Goal: Transaction & Acquisition: Purchase product/service

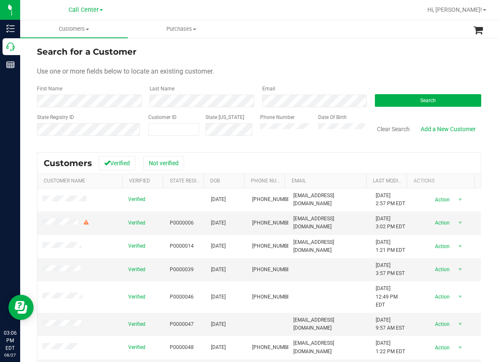
click at [210, 86] on div "Last Name" at bounding box center [199, 96] width 113 height 22
click at [383, 99] on button "Search" at bounding box center [428, 100] width 106 height 13
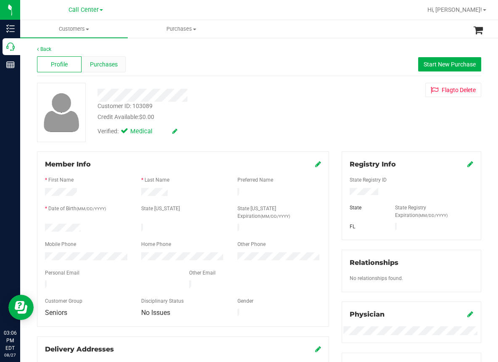
click at [106, 66] on span "Purchases" at bounding box center [104, 64] width 28 height 9
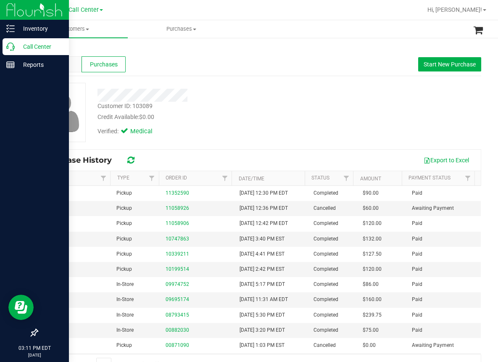
click at [18, 103] on div at bounding box center [34, 199] width 69 height 250
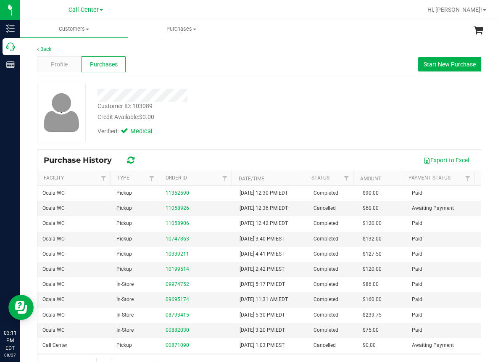
click at [237, 47] on div "Back" at bounding box center [259, 49] width 445 height 8
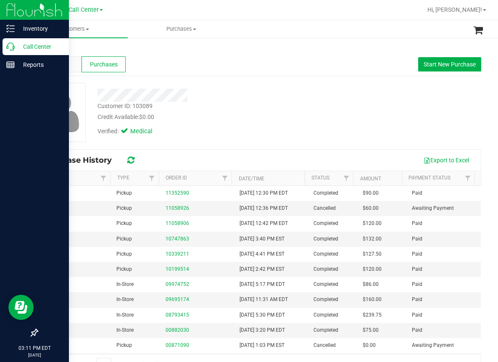
click at [11, 48] on icon at bounding box center [10, 46] width 8 height 8
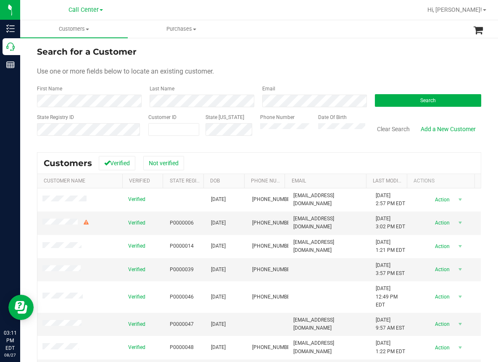
click at [252, 56] on div "Search for a Customer" at bounding box center [259, 51] width 445 height 13
click at [413, 99] on button "Search" at bounding box center [428, 100] width 106 height 13
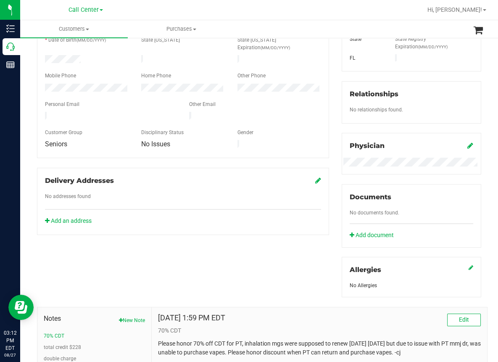
scroll to position [42, 0]
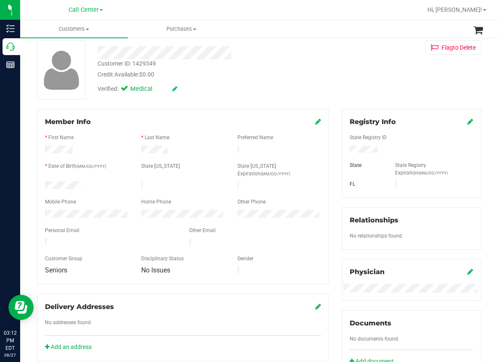
click at [174, 103] on div "Back Profile Purchases Start New Purchase Customer ID: 1429349 Credit Available…" at bounding box center [259, 275] width 445 height 544
click at [200, 111] on div "Member Info * First Name * Last Name Preferred Name * Date of Birth (MM/DD/YYYY…" at bounding box center [183, 196] width 292 height 175
drag, startPoint x: 191, startPoint y: 86, endPoint x: 181, endPoint y: 127, distance: 42.0
click at [192, 87] on div "Verified: Medical" at bounding box center [205, 88] width 229 height 19
click at [170, 102] on div "Back Profile Purchases Start New Purchase Customer ID: 1429349 Credit Available…" at bounding box center [259, 275] width 445 height 544
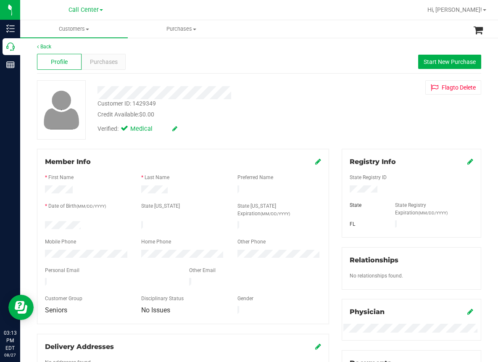
scroll to position [0, 0]
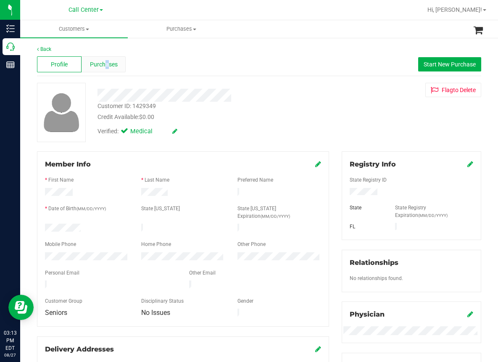
click at [106, 68] on span "Purchases" at bounding box center [104, 64] width 28 height 9
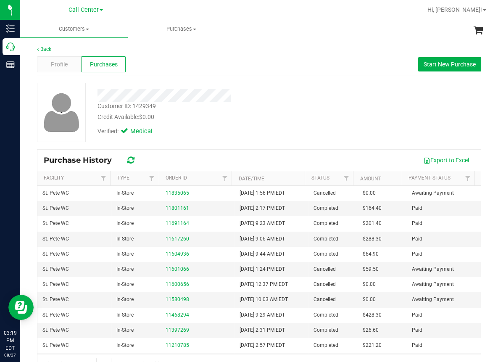
click at [26, 141] on div "Back Profile Purchases Start New Purchase Customer ID: 1429349 Credit Available…" at bounding box center [259, 210] width 478 height 346
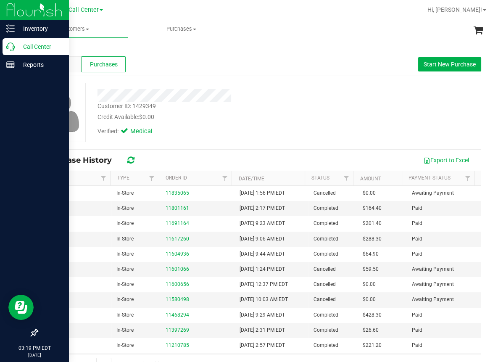
click at [16, 47] on p "Call Center" at bounding box center [40, 47] width 50 height 10
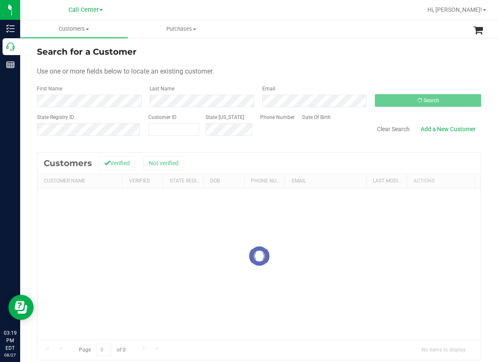
click at [335, 64] on form "Search for a Customer Use one or more fields below to locate an existing custom…" at bounding box center [259, 94] width 445 height 98
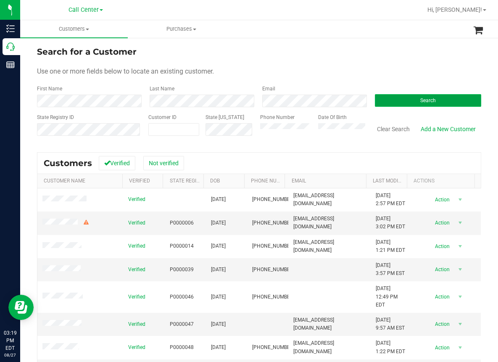
click at [405, 99] on button "Search" at bounding box center [428, 100] width 106 height 13
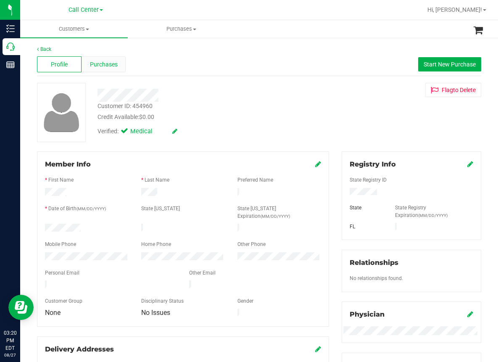
click at [110, 71] on div "Purchases" at bounding box center [104, 64] width 45 height 16
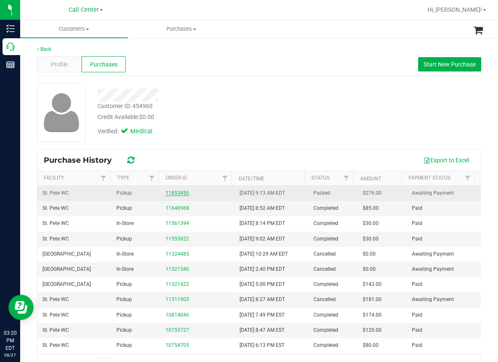
click at [175, 193] on link "11853450" at bounding box center [178, 193] width 24 height 6
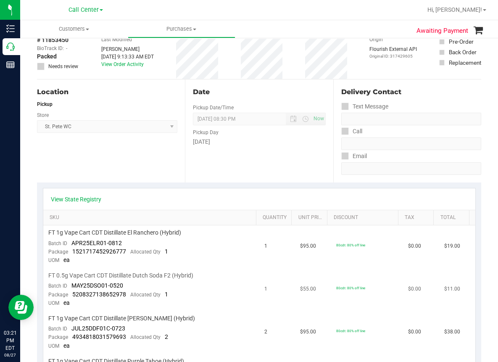
scroll to position [42, 0]
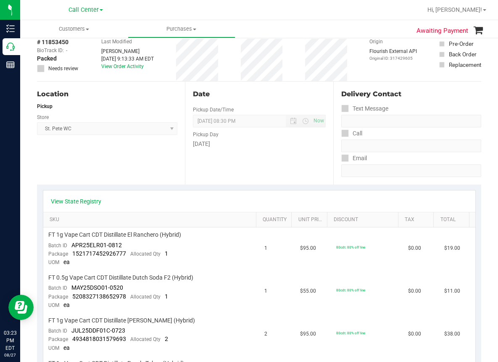
click at [64, 176] on div "Location Pickup Store [GEOGRAPHIC_DATA][PERSON_NAME] WC Select Store [PERSON_NA…" at bounding box center [111, 133] width 148 height 103
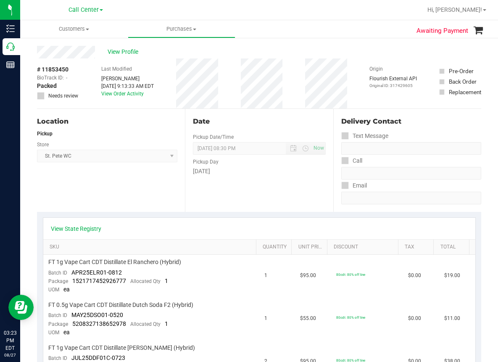
scroll to position [0, 0]
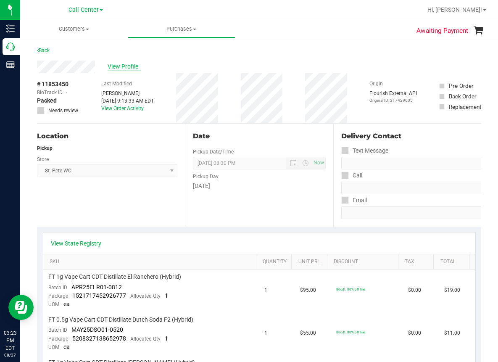
click at [126, 69] on span "View Profile" at bounding box center [125, 66] width 34 height 9
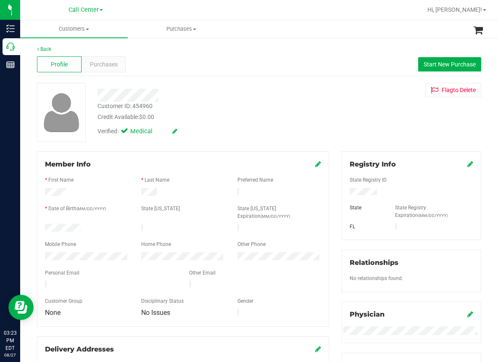
click at [133, 103] on div "Customer ID: 454960" at bounding box center [125, 106] width 55 height 9
copy div "Customer ID: 454960"
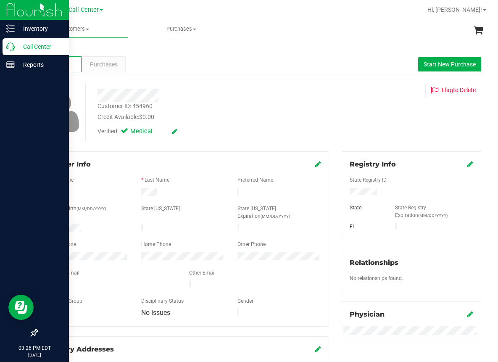
click at [13, 105] on div at bounding box center [34, 199] width 69 height 250
click at [11, 48] on icon at bounding box center [10, 46] width 8 height 8
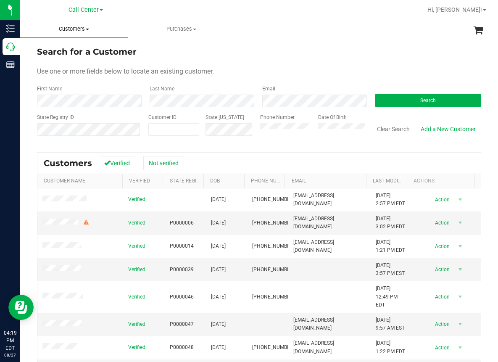
click at [77, 28] on span "Customers" at bounding box center [74, 29] width 108 height 8
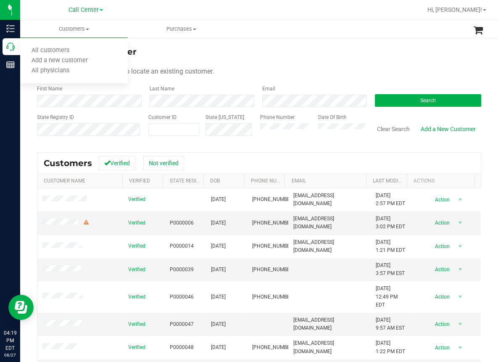
click at [102, 10] on span at bounding box center [101, 10] width 3 height 2
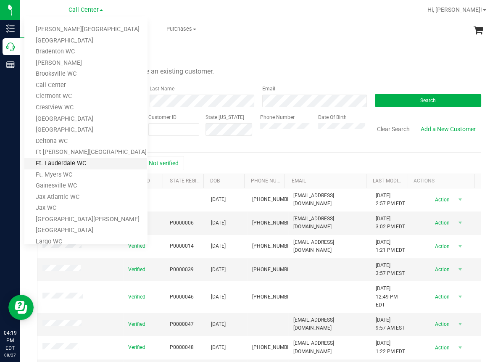
click at [54, 161] on link "Ft. Lauderdale WC" at bounding box center [85, 163] width 123 height 11
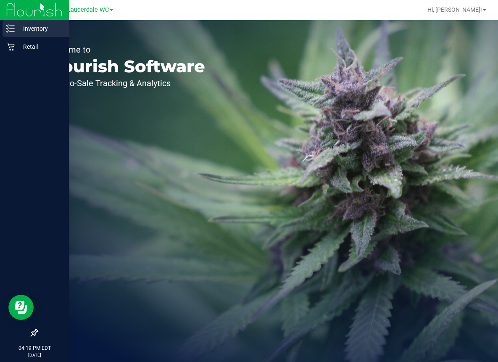
click at [12, 27] on icon at bounding box center [10, 28] width 8 height 8
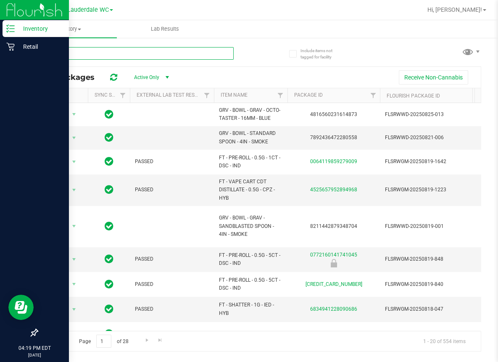
click at [77, 55] on input "text" at bounding box center [135, 53] width 197 height 13
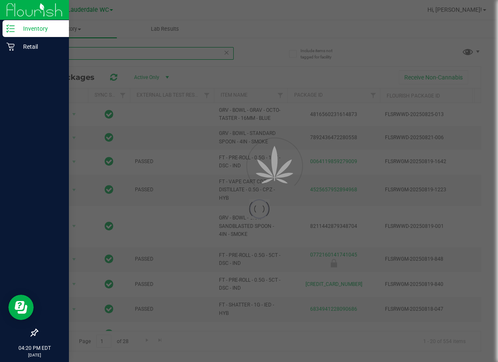
type input "pine"
click at [101, 53] on div at bounding box center [249, 181] width 498 height 362
click at [75, 54] on div at bounding box center [249, 181] width 498 height 362
click at [70, 54] on div at bounding box center [249, 181] width 498 height 362
click at [242, 51] on div at bounding box center [249, 181] width 498 height 362
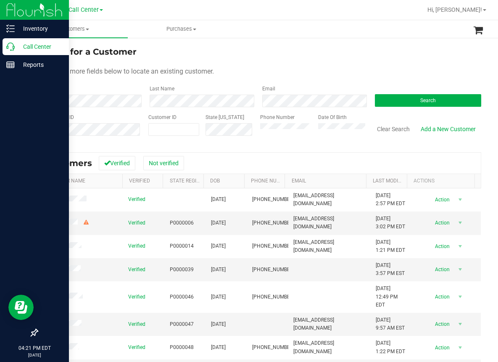
click at [10, 47] on icon at bounding box center [10, 46] width 8 height 8
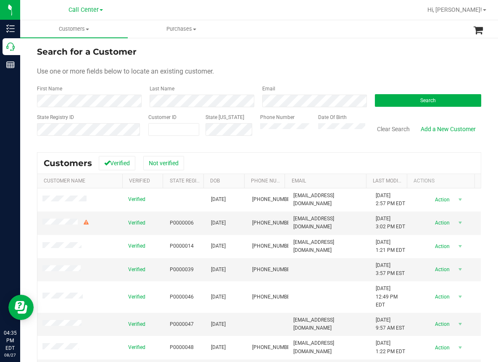
click at [156, 11] on div at bounding box center [287, 10] width 272 height 16
click at [427, 103] on span "Search" at bounding box center [429, 101] width 16 height 6
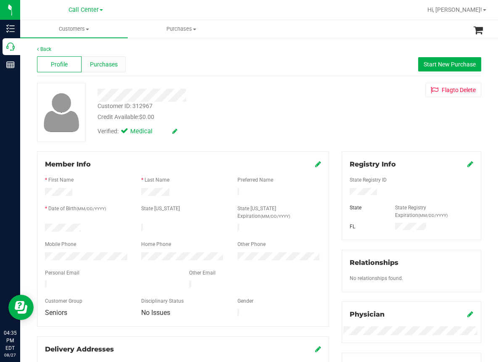
click at [109, 67] on span "Purchases" at bounding box center [104, 64] width 28 height 9
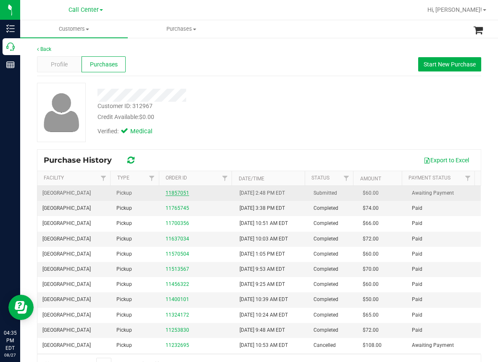
click at [175, 194] on link "11857051" at bounding box center [178, 193] width 24 height 6
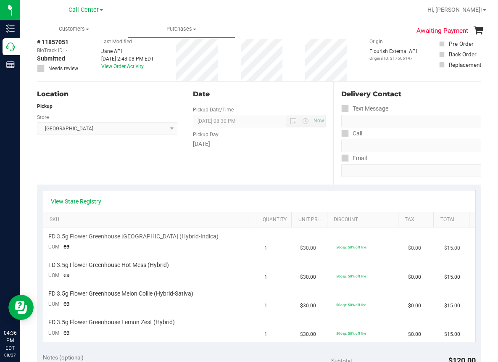
scroll to position [84, 0]
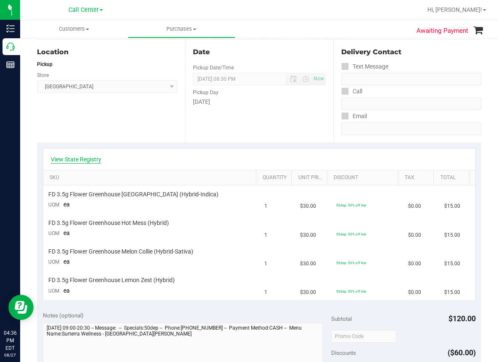
click at [76, 157] on link "View State Registry" at bounding box center [76, 159] width 50 height 8
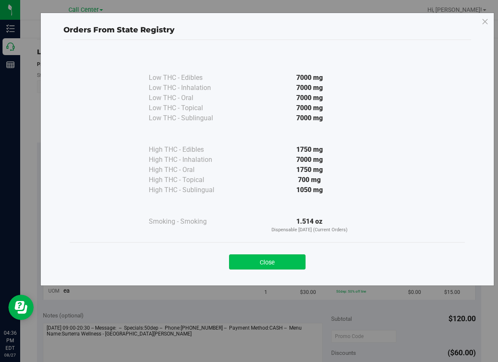
click at [281, 262] on button "Close" at bounding box center [267, 261] width 77 height 15
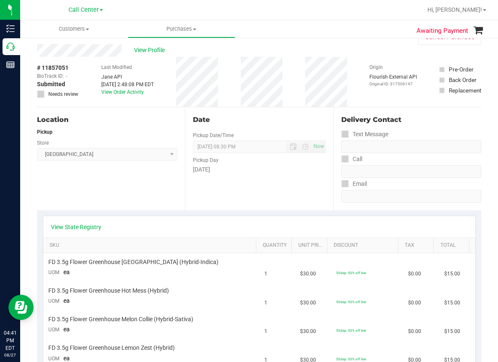
scroll to position [0, 0]
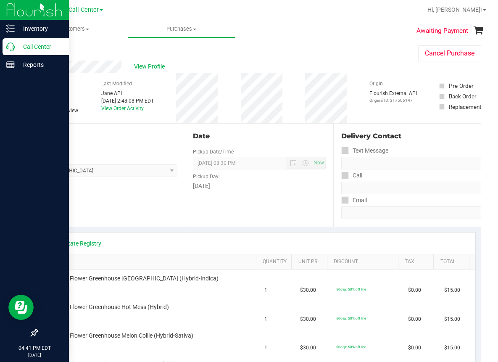
click at [14, 48] on icon at bounding box center [10, 46] width 8 height 8
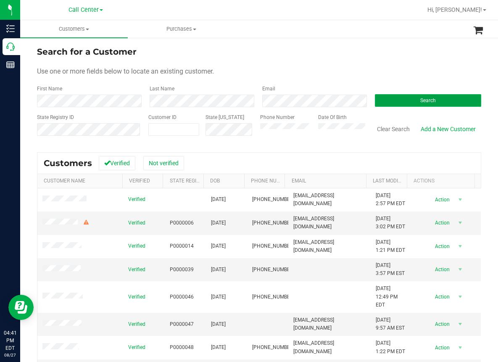
click at [400, 104] on button "Search" at bounding box center [428, 100] width 106 height 13
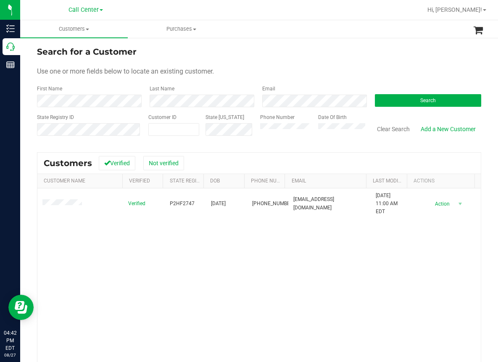
click at [122, 243] on div "Verified P2HF2747 01/25/1963 (407) 718-3839 brunostorm@hotmail.com 8/26/2024 11…" at bounding box center [259, 302] width 444 height 228
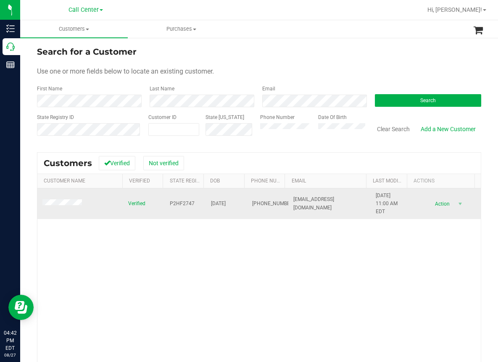
click at [174, 202] on span "P2HF2747" at bounding box center [182, 204] width 25 height 8
click at [172, 203] on span "P2HF2747" at bounding box center [182, 204] width 25 height 8
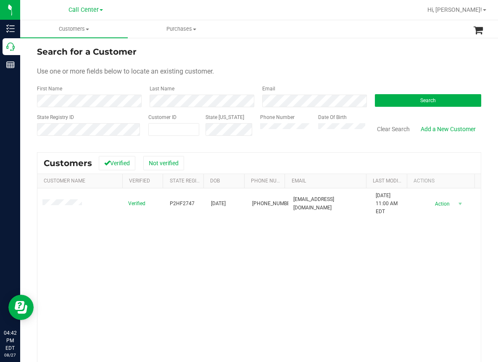
click at [163, 258] on div "Verified P2HF2747 01/25/1963 (407) 718-3839 brunostorm@hotmail.com 8/26/2024 11…" at bounding box center [259, 302] width 444 height 228
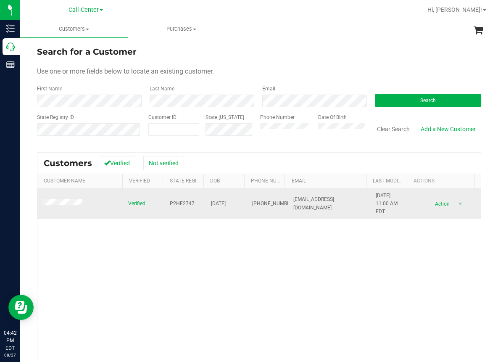
click at [224, 204] on span "01/25/1963" at bounding box center [218, 204] width 15 height 8
copy span "01/25/1963"
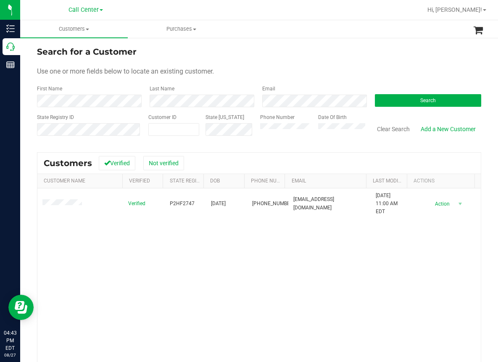
click at [132, 258] on div "Verified P2HF2747 01/25/1963 (407) 718-3839 brunostorm@hotmail.com 8/26/2024 11…" at bounding box center [259, 302] width 444 height 228
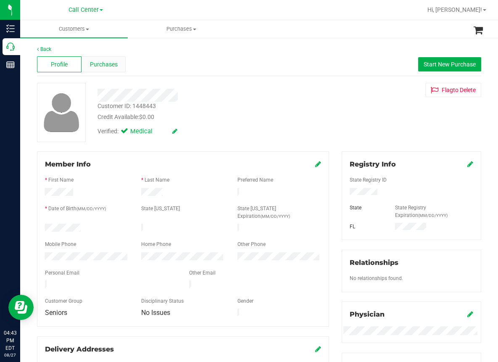
click at [107, 67] on span "Purchases" at bounding box center [104, 64] width 28 height 9
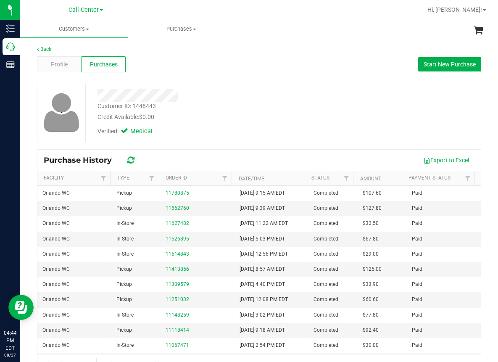
click at [265, 89] on div at bounding box center [205, 95] width 229 height 13
click at [273, 96] on div at bounding box center [205, 95] width 229 height 13
click at [190, 16] on div at bounding box center [287, 10] width 272 height 16
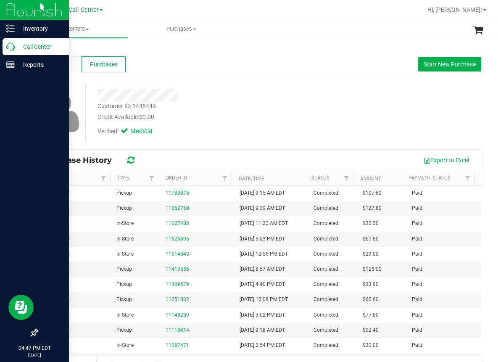
click at [13, 47] on icon at bounding box center [10, 46] width 8 height 8
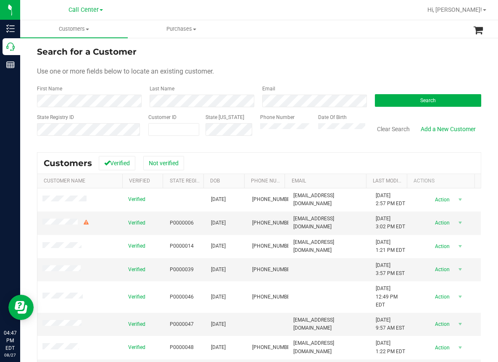
click at [195, 80] on form "Search for a Customer Use one or more fields below to locate an existing custom…" at bounding box center [259, 94] width 445 height 98
click at [390, 100] on button "Search" at bounding box center [428, 100] width 106 height 13
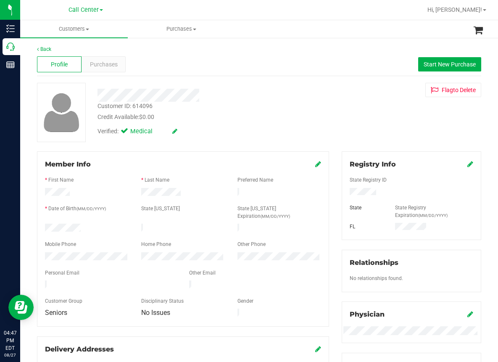
click at [184, 144] on div "Back Profile Purchases Start New Purchase Customer ID: 614096 Credit Available:…" at bounding box center [259, 319] width 445 height 549
click at [194, 148] on div "Back Profile Purchases Start New Purchase Customer ID: 614096 Credit Available:…" at bounding box center [259, 319] width 445 height 549
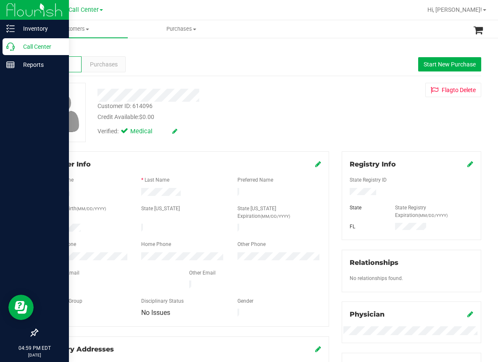
click at [13, 47] on icon at bounding box center [10, 46] width 8 height 8
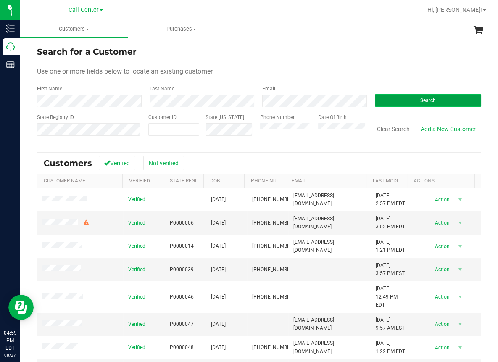
click at [422, 103] on button "Search" at bounding box center [428, 100] width 106 height 13
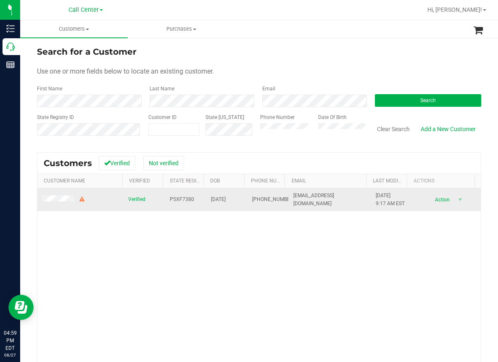
click at [212, 200] on span "[DATE]" at bounding box center [218, 200] width 15 height 8
drag, startPoint x: 213, startPoint y: 200, endPoint x: 259, endPoint y: 195, distance: 46.5
click at [259, 196] on span "(424) 333-8603" at bounding box center [273, 200] width 42 height 8
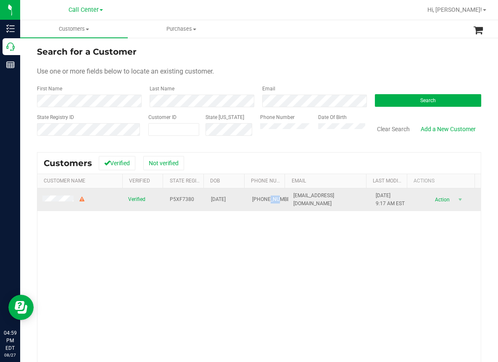
click at [259, 196] on span "(424) 333-8603" at bounding box center [273, 200] width 42 height 8
copy span "(424) 333-8603"
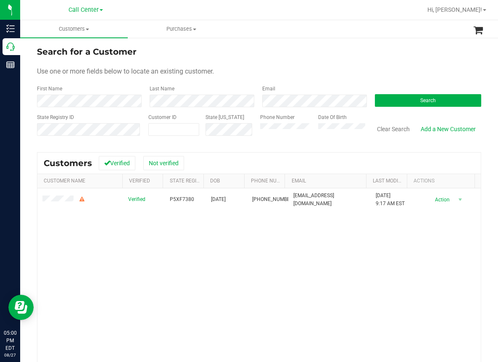
click at [221, 276] on div "Verified P5XF7380 02/01/1980 (424) 333-8603 l_c_rollins@yahoo.com 11/14/2024 9:…" at bounding box center [259, 302] width 444 height 228
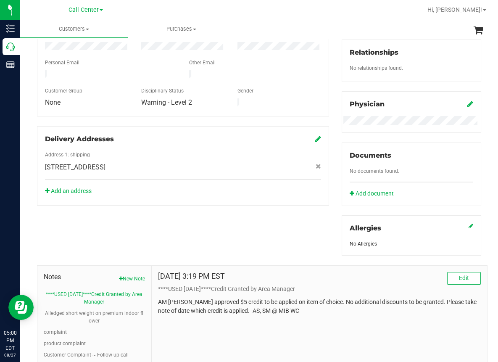
scroll to position [252, 0]
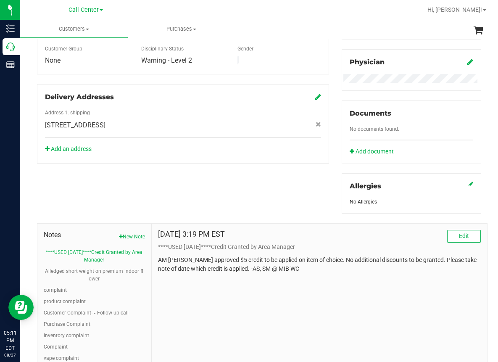
click at [249, 10] on div at bounding box center [287, 10] width 272 height 16
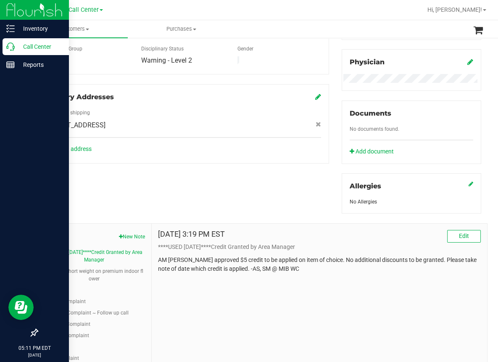
click at [18, 50] on p "Call Center" at bounding box center [40, 47] width 50 height 10
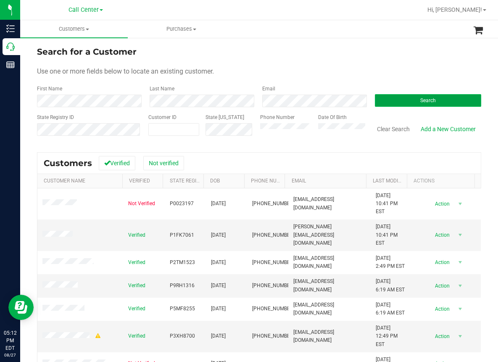
click at [392, 103] on button "Search" at bounding box center [428, 100] width 106 height 13
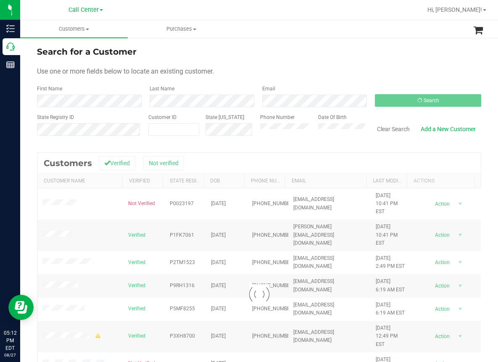
click at [330, 71] on div "Use one or more fields below to locate an existing customer." at bounding box center [259, 71] width 445 height 10
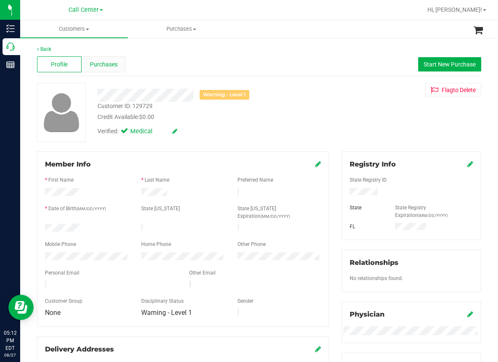
click at [112, 66] on span "Purchases" at bounding box center [104, 64] width 28 height 9
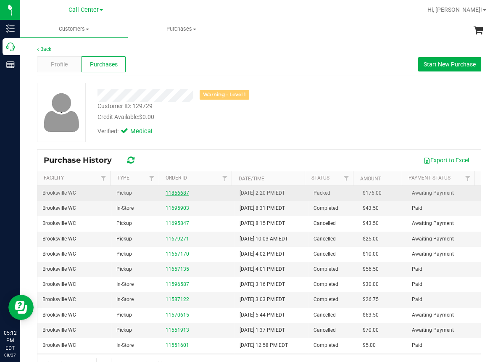
click at [174, 192] on link "11856687" at bounding box center [178, 193] width 24 height 6
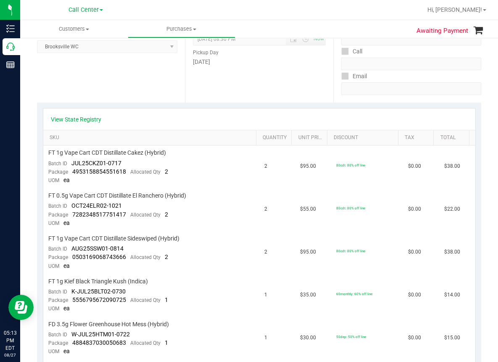
scroll to position [84, 0]
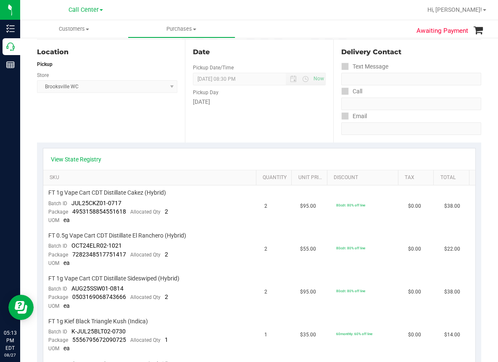
click at [148, 120] on div "Location Pickup Store Brooksville WC Select Store Bonita Springs WC Boynton Bea…" at bounding box center [111, 91] width 148 height 103
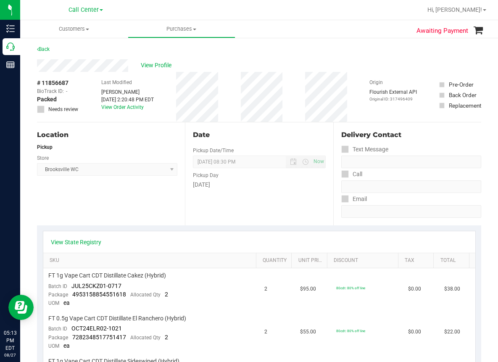
scroll to position [0, 0]
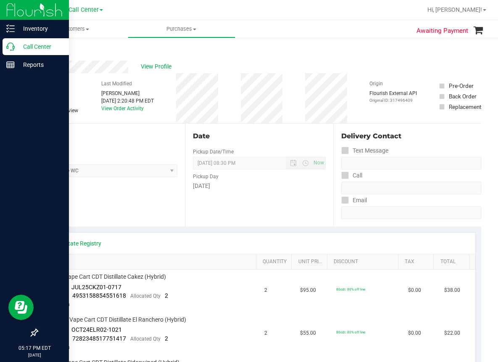
click at [13, 46] on icon at bounding box center [10, 46] width 8 height 8
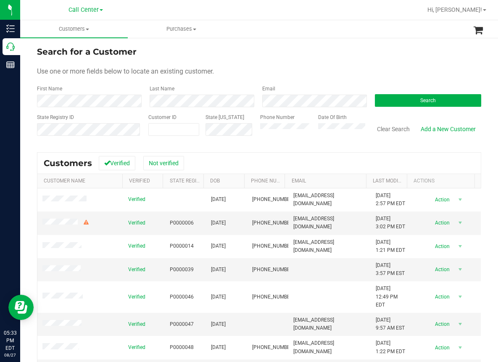
click at [54, 142] on input "text" at bounding box center [66, 140] width 58 height 8
click at [151, 126] on span at bounding box center [173, 129] width 51 height 13
paste input "233838"
type input "233838"
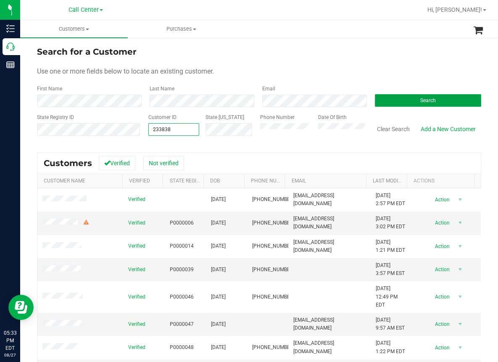
click at [421, 100] on span "Search" at bounding box center [429, 101] width 16 height 6
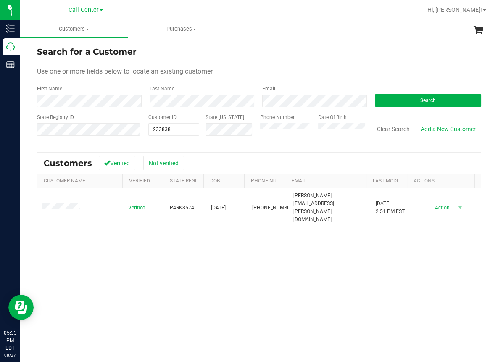
click at [51, 218] on div "Verified P4RK8574 09/03/1956 (561) 727-9370 gerard.karene@gmail.com 11/22/2024 …" at bounding box center [259, 302] width 444 height 228
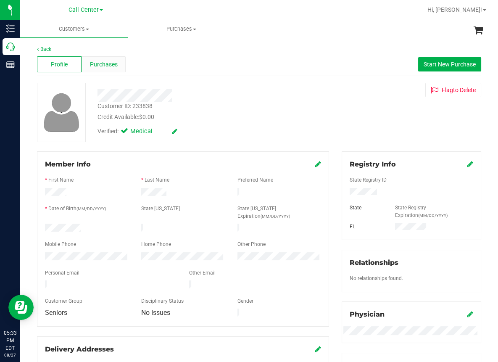
click at [108, 65] on span "Purchases" at bounding box center [104, 64] width 28 height 9
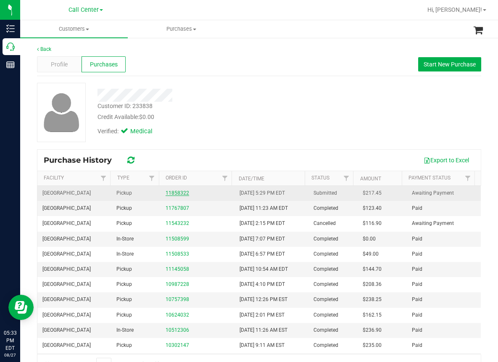
click at [172, 193] on link "11858322" at bounding box center [178, 193] width 24 height 6
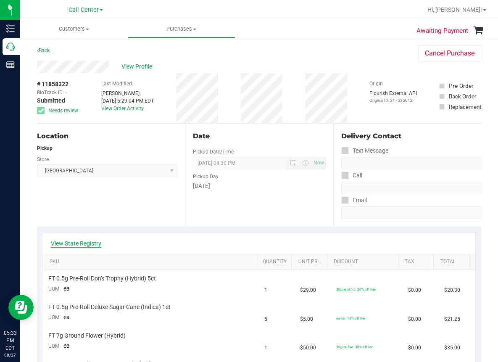
click at [74, 240] on link "View State Registry" at bounding box center [76, 243] width 50 height 8
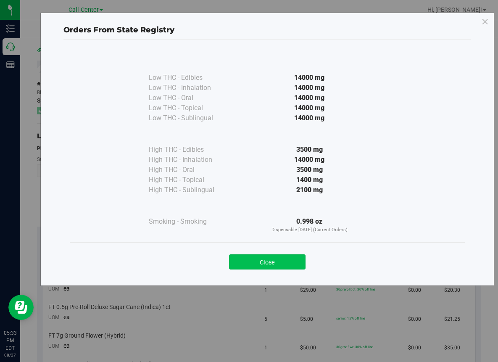
click at [268, 261] on button "Close" at bounding box center [267, 261] width 77 height 15
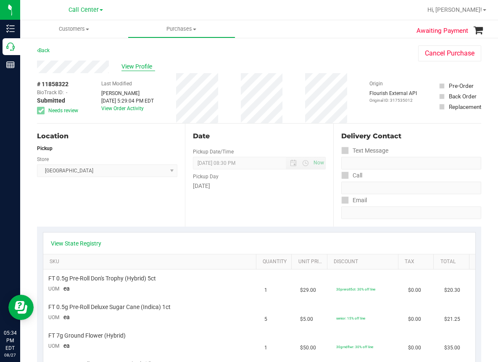
click at [137, 64] on span "View Profile" at bounding box center [139, 66] width 34 height 9
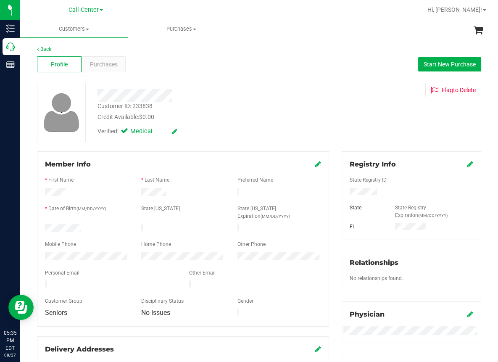
click at [158, 13] on div at bounding box center [287, 10] width 272 height 16
click at [108, 62] on span "Purchases" at bounding box center [104, 64] width 28 height 9
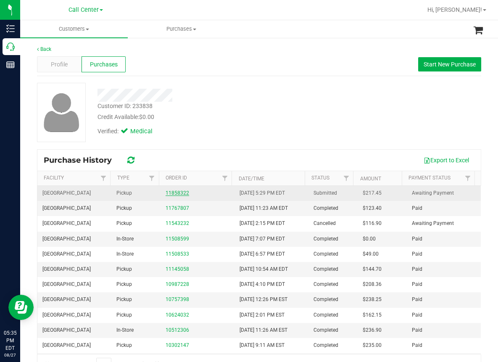
click at [168, 194] on link "11858322" at bounding box center [178, 193] width 24 height 6
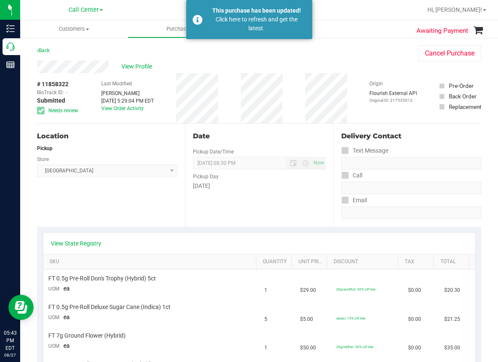
click at [362, 14] on div at bounding box center [287, 10] width 272 height 16
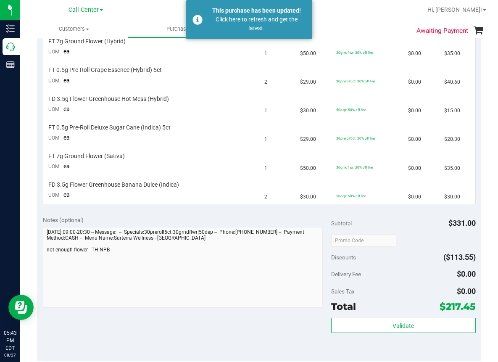
scroll to position [210, 0]
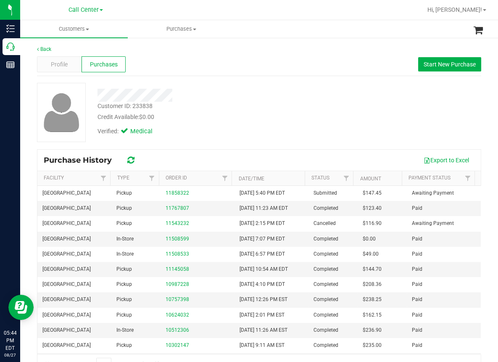
click at [282, 70] on div "Profile Purchases Start New Purchase" at bounding box center [259, 64] width 445 height 23
click at [92, 11] on span "Call Center" at bounding box center [84, 10] width 30 height 8
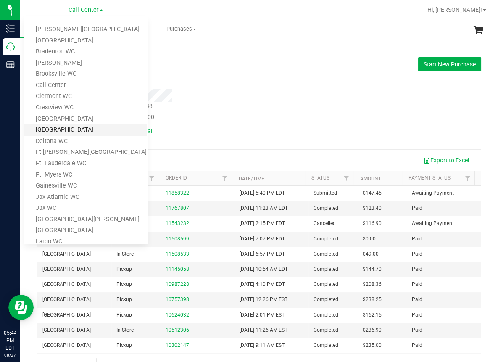
click at [49, 129] on link "[GEOGRAPHIC_DATA]" at bounding box center [85, 130] width 123 height 11
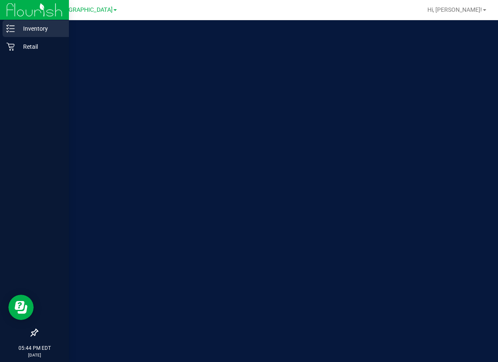
click at [14, 29] on line at bounding box center [12, 29] width 5 height 0
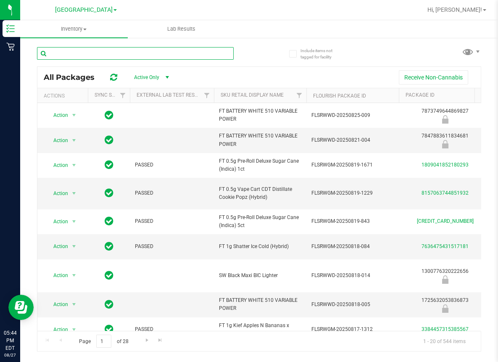
click at [67, 54] on input "text" at bounding box center [135, 53] width 197 height 13
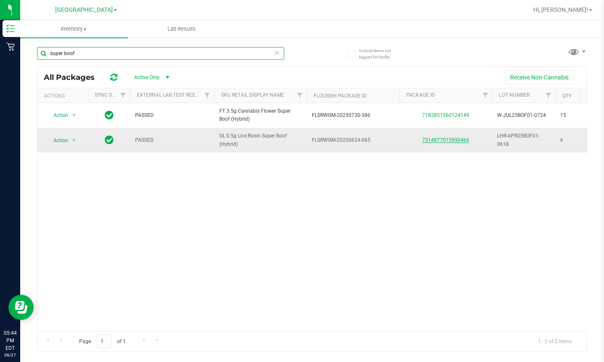
type input "super boof"
click at [449, 138] on link "7314877015990466" at bounding box center [445, 140] width 47 height 6
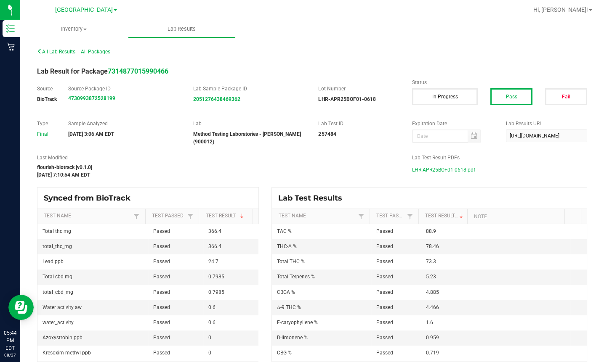
click at [442, 164] on span "LHR-APR25BOF01-0618.pdf" at bounding box center [443, 170] width 63 height 13
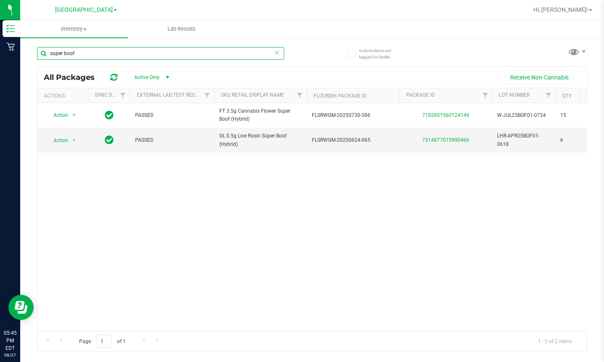
click at [79, 55] on input "super boof" at bounding box center [160, 53] width 247 height 13
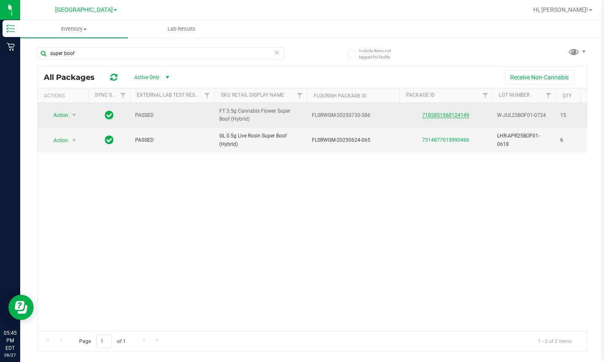
click at [448, 116] on link "7182851560124149" at bounding box center [445, 115] width 47 height 6
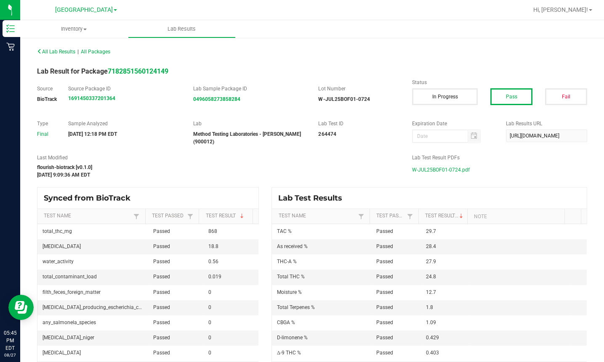
click at [431, 165] on span "W-JUL25BOF01-0724.pdf" at bounding box center [441, 170] width 58 height 13
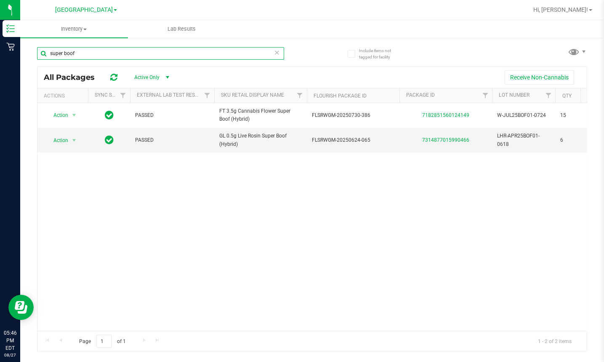
click at [89, 52] on input "super boof" at bounding box center [160, 53] width 247 height 13
type input "s"
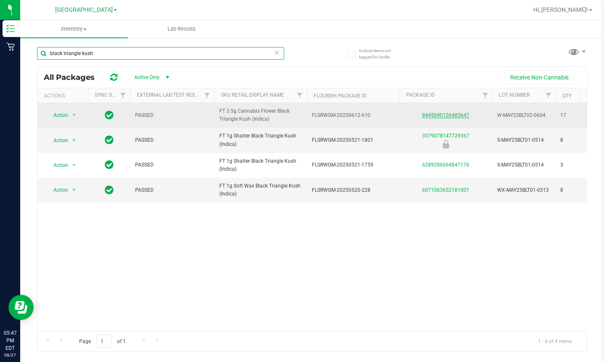
type input "black triangle kush"
click at [445, 115] on link "8445040126483647" at bounding box center [445, 115] width 47 height 6
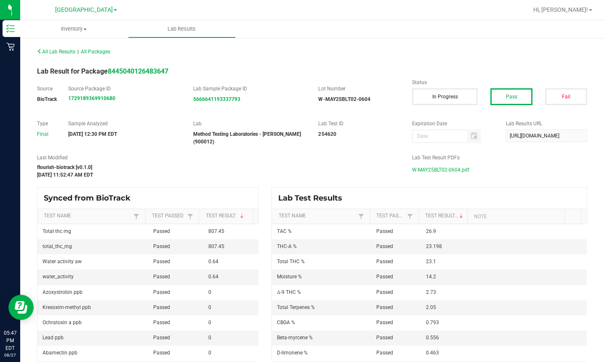
click at [439, 166] on span "W-MAY25BLT02-0604.pdf" at bounding box center [440, 170] width 57 height 13
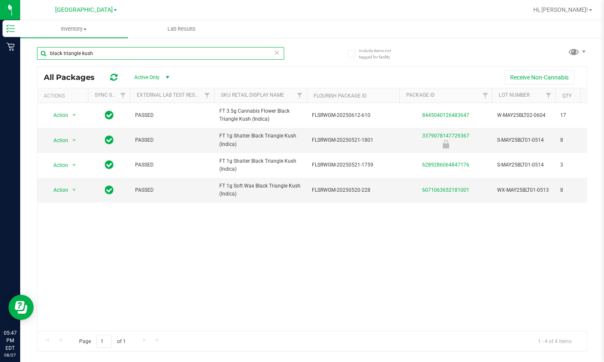
click at [108, 50] on input "black triangle kush" at bounding box center [160, 53] width 247 height 13
type input "b"
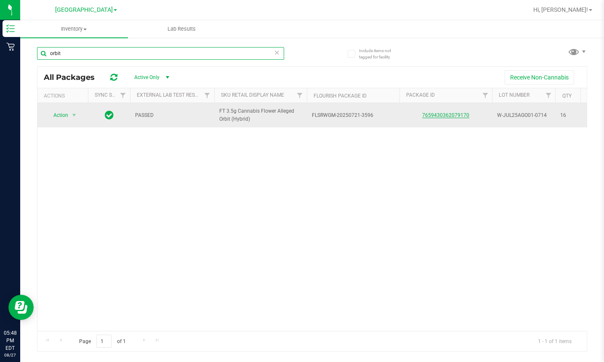
type input "orbit"
click at [449, 114] on link "7659430362079170" at bounding box center [445, 115] width 47 height 6
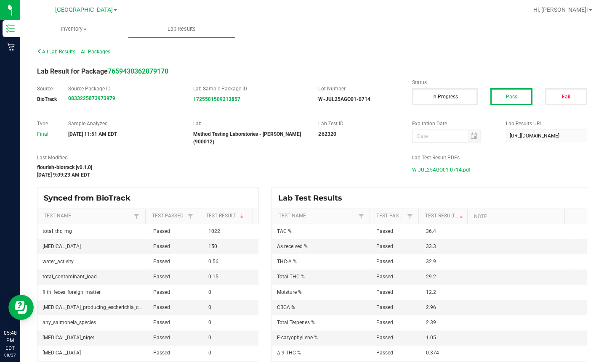
click at [439, 165] on span "W-JUL25AGO01-0714.pdf" at bounding box center [441, 170] width 58 height 13
click at [97, 11] on span "[GEOGRAPHIC_DATA]" at bounding box center [84, 10] width 58 height 8
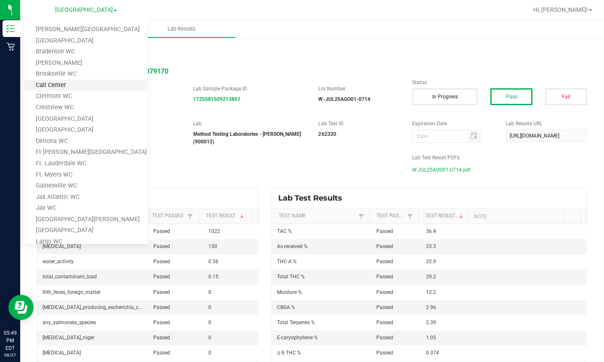
click at [56, 82] on link "Call Center" at bounding box center [85, 85] width 123 height 11
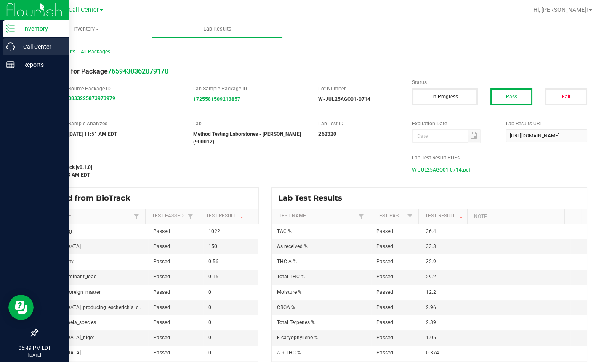
click at [27, 47] on p "Call Center" at bounding box center [40, 47] width 50 height 10
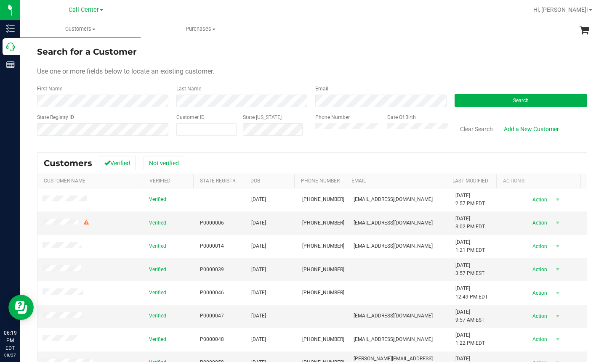
click at [294, 11] on div at bounding box center [339, 10] width 377 height 16
click at [229, 86] on div "Last Name" at bounding box center [239, 96] width 139 height 22
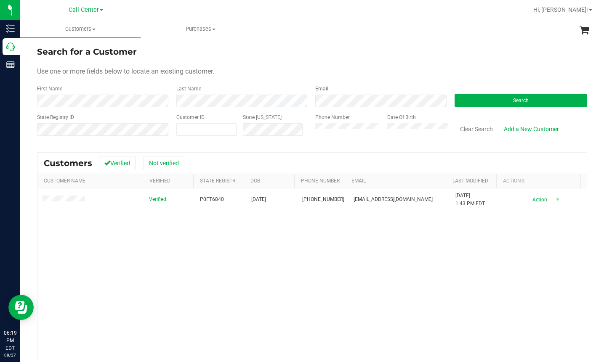
drag, startPoint x: 166, startPoint y: 250, endPoint x: 116, endPoint y: 223, distance: 57.2
click at [165, 250] on div "Verified P0FT6840 11/02/1960 (727) 458-9253 tbar@tampabay.rr.com 6/10/2020 1:43…" at bounding box center [311, 302] width 549 height 228
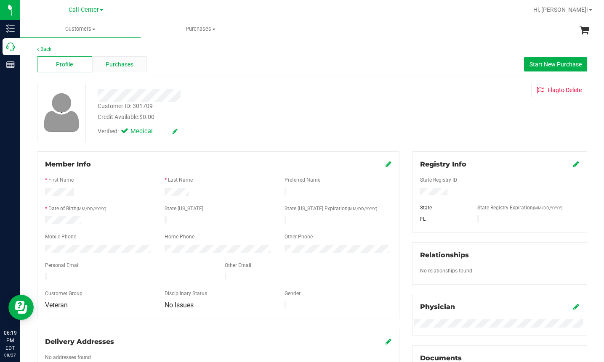
click at [126, 62] on span "Purchases" at bounding box center [120, 64] width 28 height 9
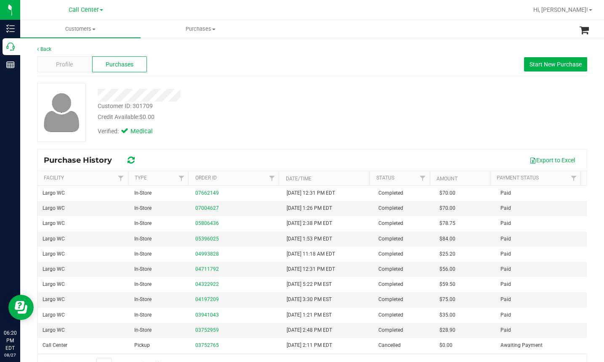
drag, startPoint x: 184, startPoint y: 66, endPoint x: 173, endPoint y: 70, distance: 12.0
click at [185, 66] on div "Profile Purchases Start New Purchase" at bounding box center [312, 64] width 550 height 23
click at [66, 66] on span "Profile" at bounding box center [64, 64] width 17 height 9
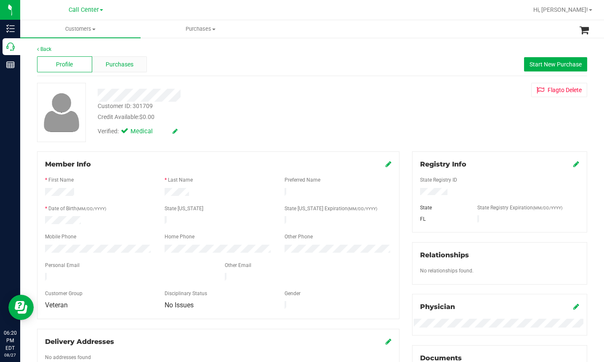
click at [120, 64] on span "Purchases" at bounding box center [120, 64] width 28 height 9
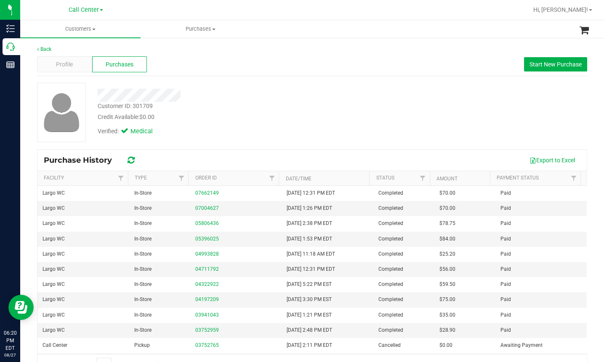
click at [187, 135] on div "Verified: Medical" at bounding box center [231, 131] width 281 height 19
click at [63, 64] on span "Profile" at bounding box center [64, 64] width 17 height 9
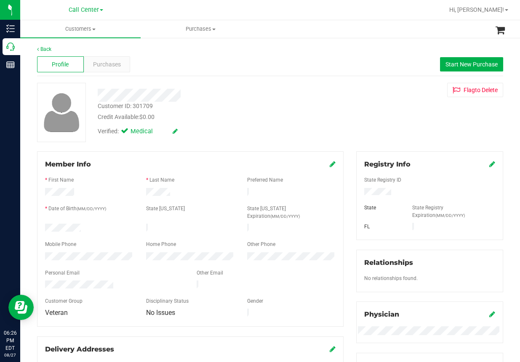
click at [203, 65] on div "Profile Purchases Start New Purchase" at bounding box center [270, 64] width 466 height 23
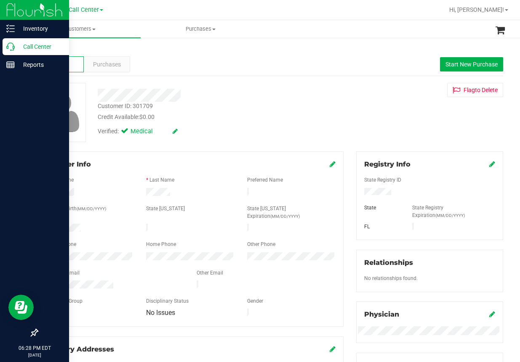
click at [15, 50] on p "Call Center" at bounding box center [40, 47] width 50 height 10
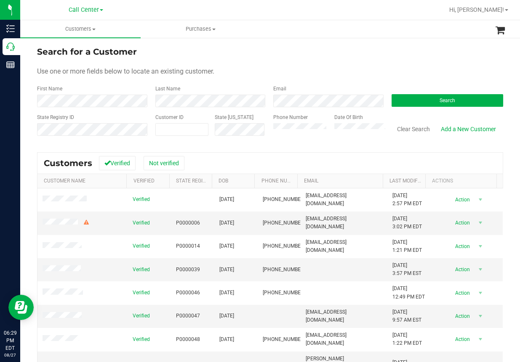
click at [268, 69] on div "Use one or more fields below to locate an existing customer." at bounding box center [270, 71] width 466 height 10
click at [77, 105] on div "First Name Last Name Email Search" at bounding box center [270, 96] width 466 height 22
click at [217, 55] on div "Search for a Customer" at bounding box center [270, 51] width 466 height 13
click at [413, 99] on button "Search" at bounding box center [447, 100] width 112 height 13
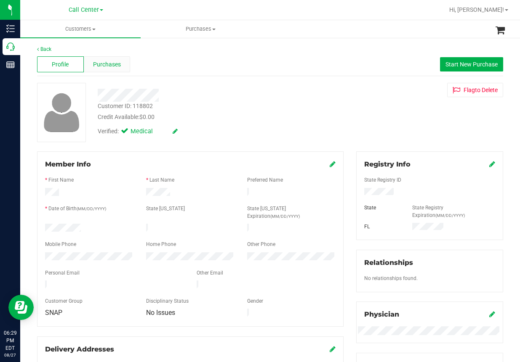
click at [106, 62] on span "Purchases" at bounding box center [107, 64] width 28 height 9
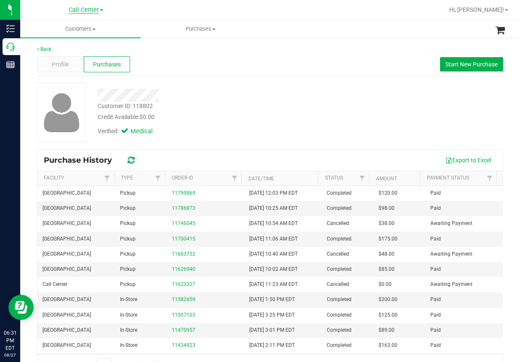
click at [90, 12] on span "Call Center" at bounding box center [84, 10] width 30 height 8
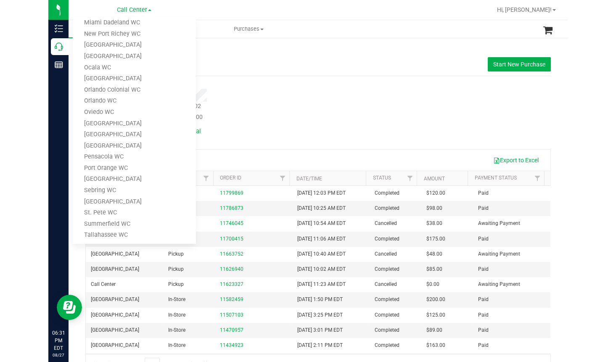
scroll to position [262, 0]
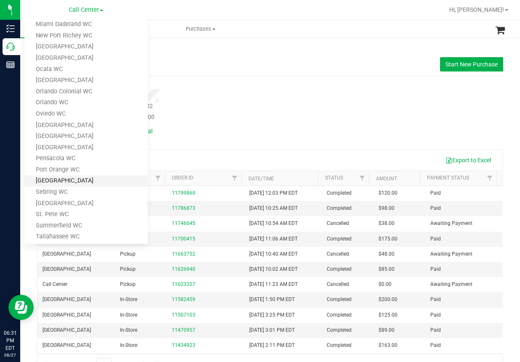
click at [57, 183] on link "[GEOGRAPHIC_DATA]" at bounding box center [85, 180] width 123 height 11
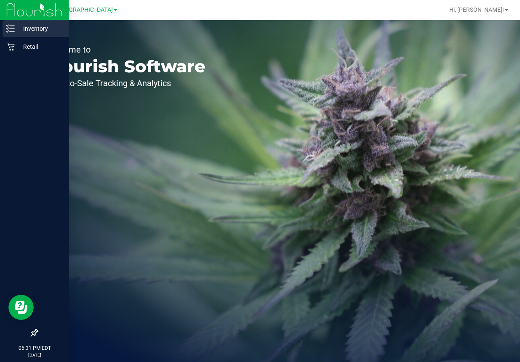
click at [36, 27] on p "Inventory" at bounding box center [40, 29] width 50 height 10
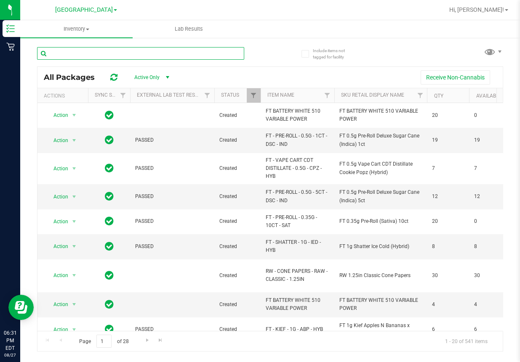
click at [72, 54] on input "text" at bounding box center [140, 53] width 207 height 13
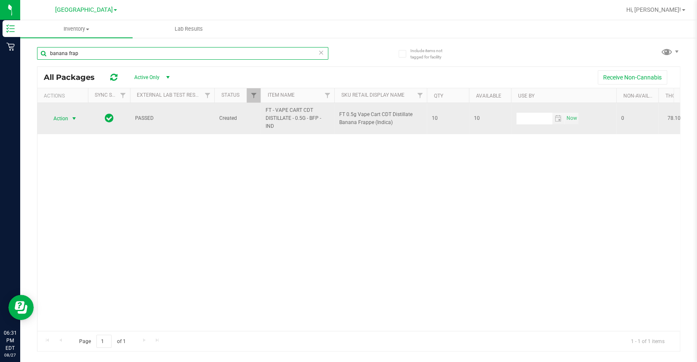
type input "banana frap"
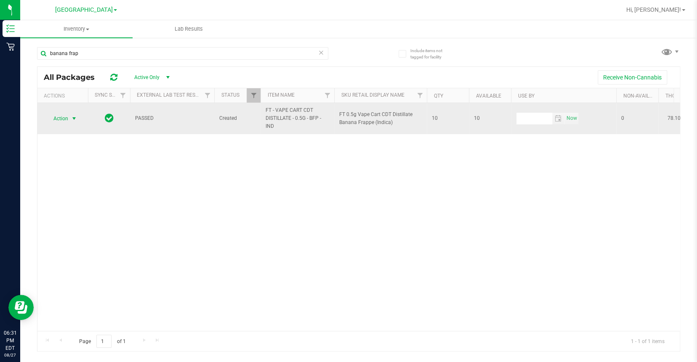
click at [62, 117] on span "Action" at bounding box center [57, 119] width 23 height 12
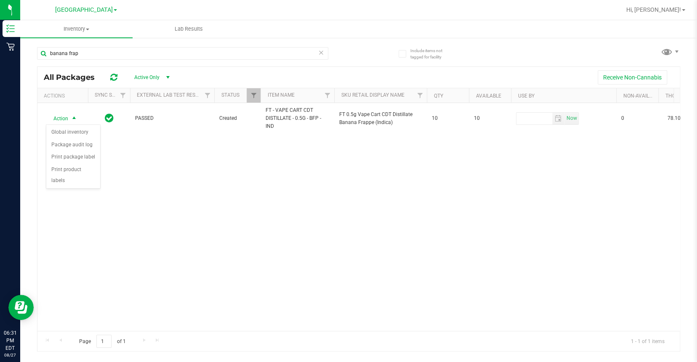
click at [239, 202] on div "Action Action Global inventory Package audit log Print package label Print prod…" at bounding box center [358, 217] width 642 height 228
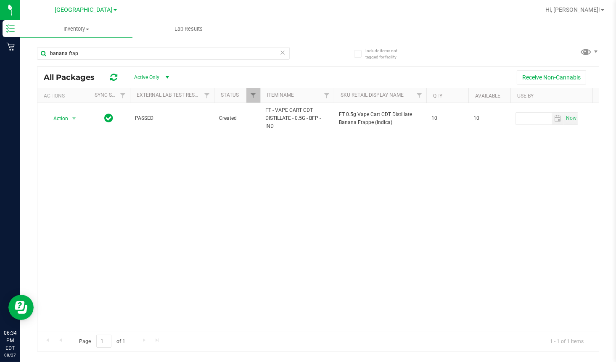
click at [103, 205] on div "Action Action Global inventory Package audit log Print package label Print prod…" at bounding box center [318, 217] width 562 height 228
click at [92, 10] on span "[GEOGRAPHIC_DATA]" at bounding box center [84, 10] width 58 height 8
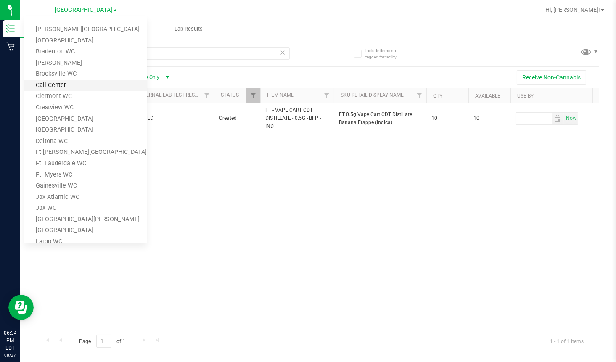
click at [53, 82] on link "Call Center" at bounding box center [85, 85] width 123 height 11
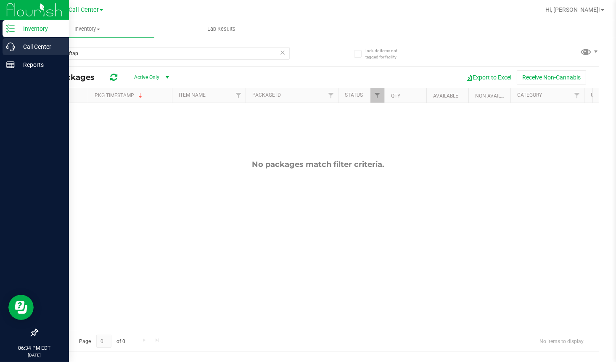
click at [14, 47] on icon at bounding box center [10, 46] width 8 height 8
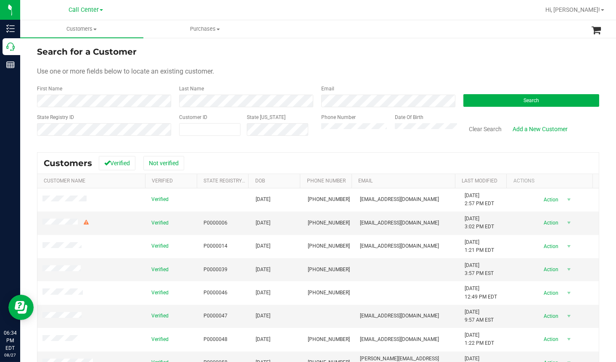
click at [264, 62] on form "Search for a Customer Use one or more fields below to locate an existing custom…" at bounding box center [318, 94] width 562 height 98
click at [491, 102] on button "Search" at bounding box center [532, 100] width 136 height 13
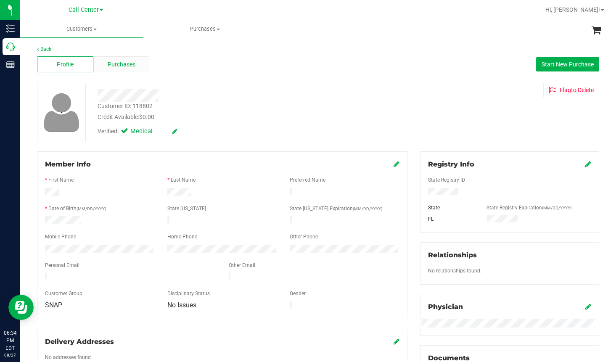
click at [134, 68] on span "Purchases" at bounding box center [122, 64] width 28 height 9
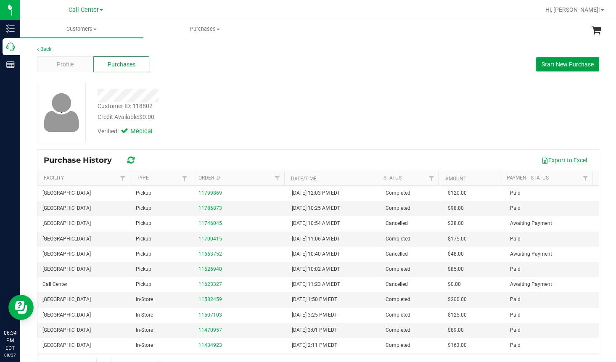
click at [498, 59] on button "Start New Purchase" at bounding box center [567, 64] width 63 height 14
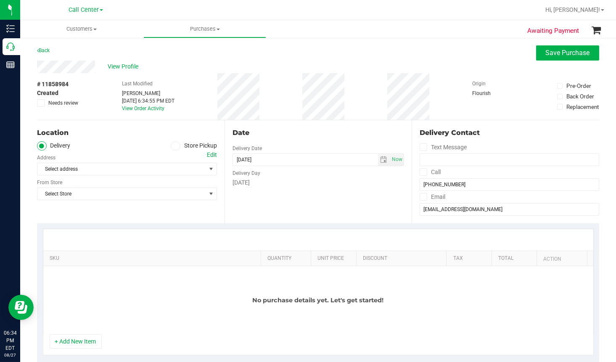
click at [175, 146] on icon at bounding box center [175, 146] width 5 height 0
click at [0, 0] on input "Store Pickup" at bounding box center [0, 0] width 0 height 0
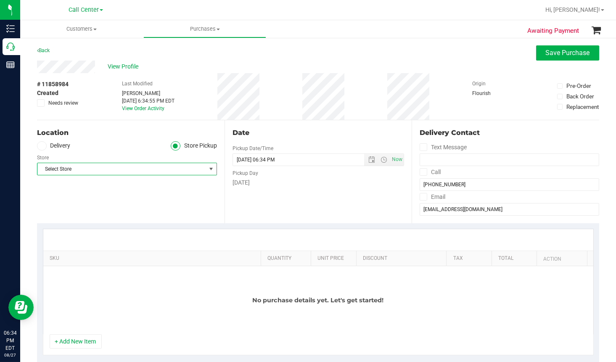
click at [107, 167] on span "Select Store" at bounding box center [121, 169] width 169 height 12
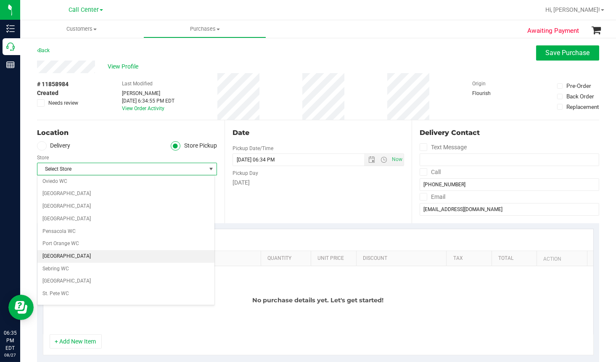
click at [70, 253] on li "[GEOGRAPHIC_DATA]" at bounding box center [125, 256] width 177 height 13
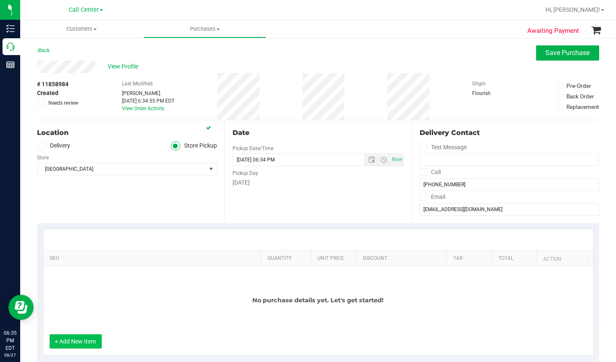
click at [91, 338] on button "+ Add New Item" at bounding box center [76, 341] width 52 height 14
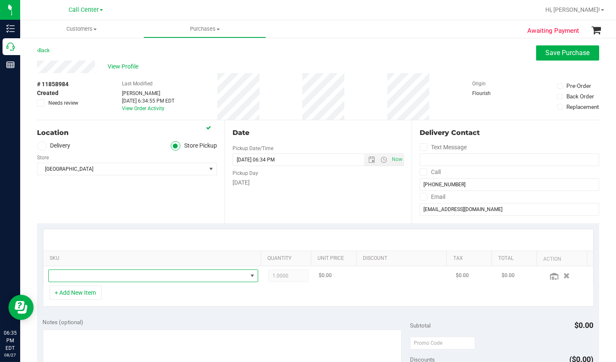
click at [82, 278] on span "NO DATA FOUND" at bounding box center [148, 276] width 199 height 12
type input "banana frap"
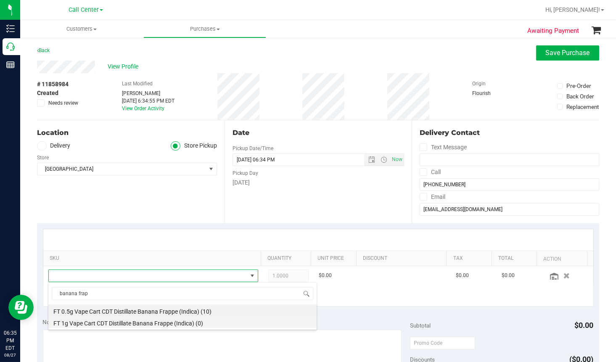
click at [114, 321] on li "FT 1g Vape Cart CDT Distillate Banana Frappe (Indica) (0)" at bounding box center [182, 322] width 268 height 12
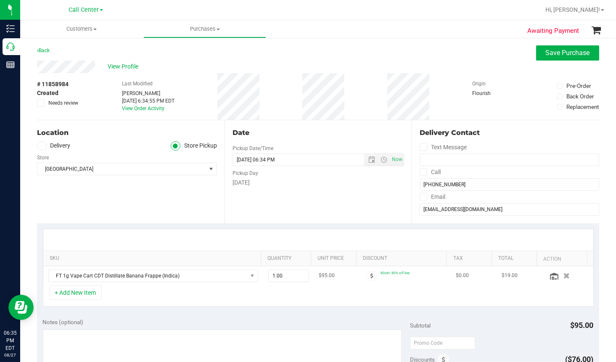
click at [498, 281] on td at bounding box center [568, 275] width 51 height 19
click at [498, 278] on icon at bounding box center [554, 276] width 8 height 7
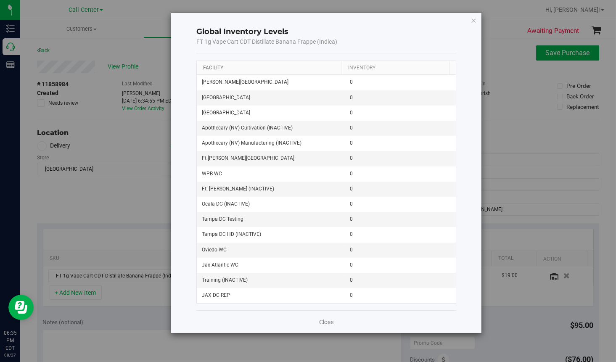
click at [210, 66] on link "Facility" at bounding box center [213, 68] width 20 height 6
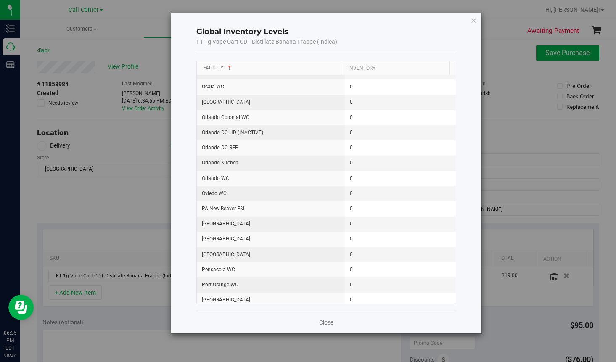
scroll to position [673, 0]
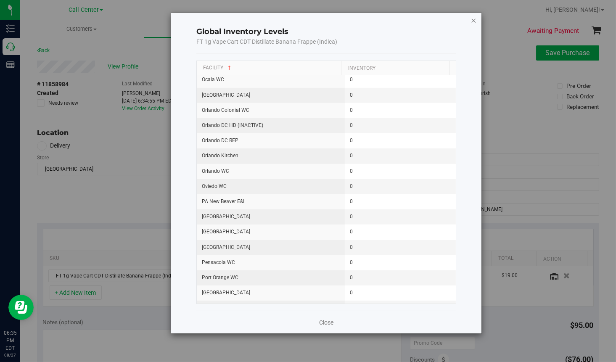
click at [473, 20] on icon "button" at bounding box center [474, 20] width 6 height 10
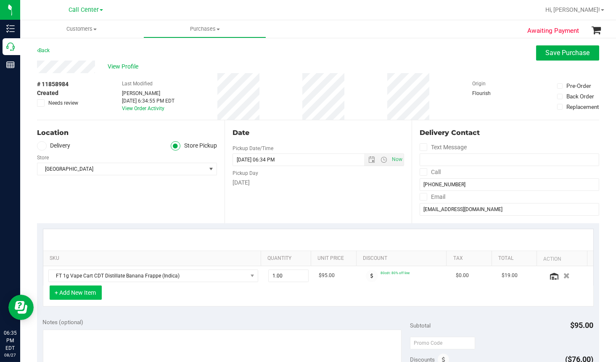
click at [79, 291] on button "+ Add New Item" at bounding box center [76, 293] width 52 height 14
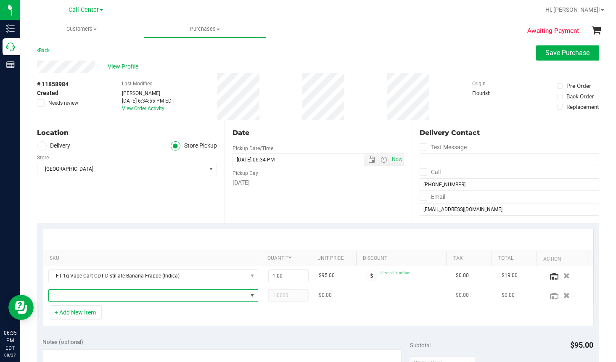
click at [79, 297] on span "NO DATA FOUND" at bounding box center [148, 296] width 199 height 12
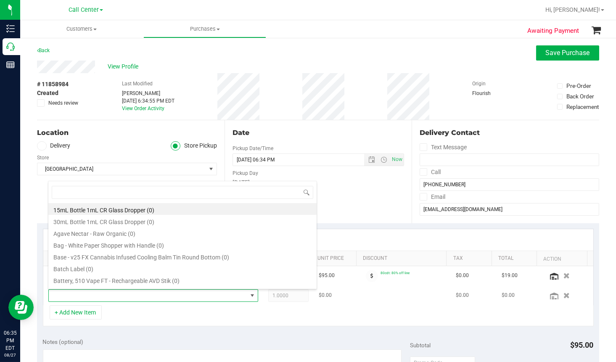
scroll to position [12, 202]
type input "banana dulce"
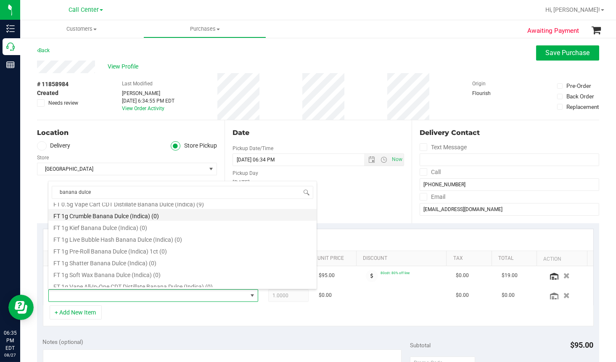
scroll to position [84, 0]
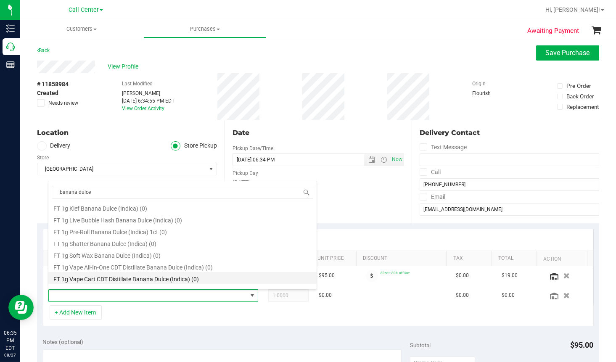
click at [95, 278] on li "FT 1g Vape Cart CDT Distillate Banana Dulce (Indica) (0)" at bounding box center [182, 278] width 268 height 12
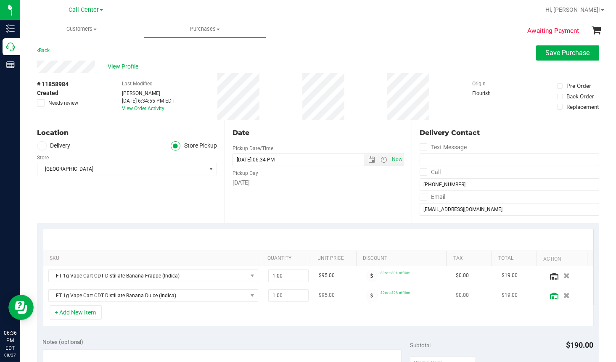
click at [498, 297] on icon at bounding box center [554, 296] width 8 height 7
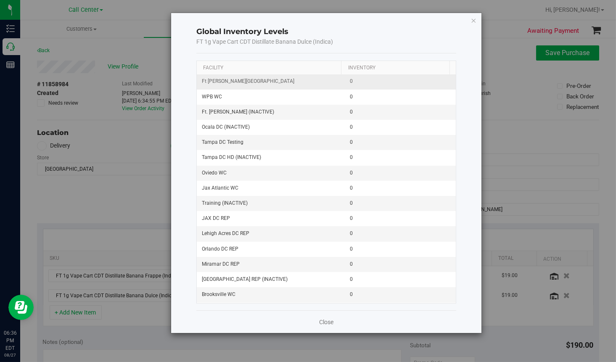
scroll to position [0, 0]
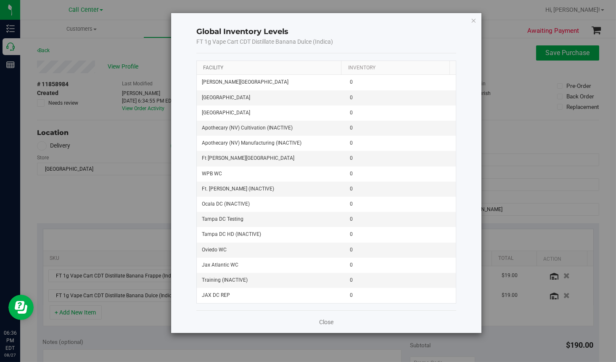
click at [209, 65] on link "Facility" at bounding box center [213, 68] width 20 height 6
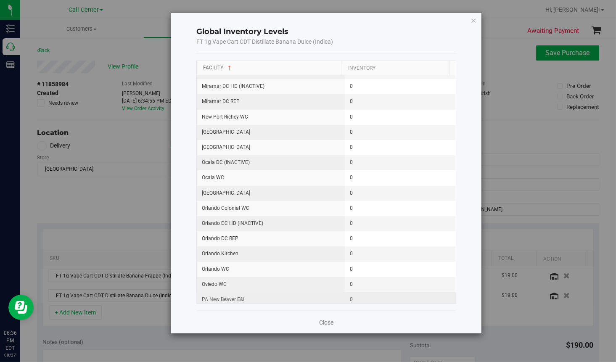
scroll to position [715, 0]
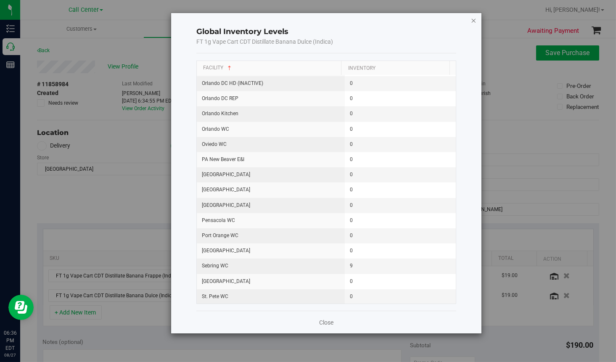
click at [474, 20] on icon "button" at bounding box center [474, 20] width 6 height 10
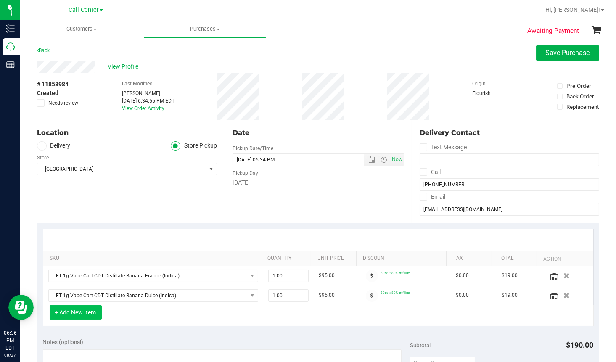
click at [75, 314] on button "+ Add New Item" at bounding box center [76, 312] width 52 height 14
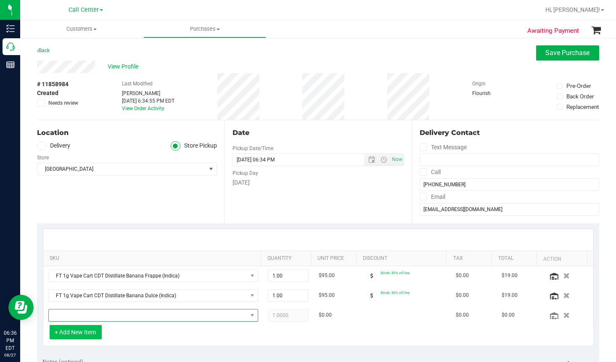
click at [75, 314] on span "NO DATA FOUND" at bounding box center [148, 316] width 199 height 12
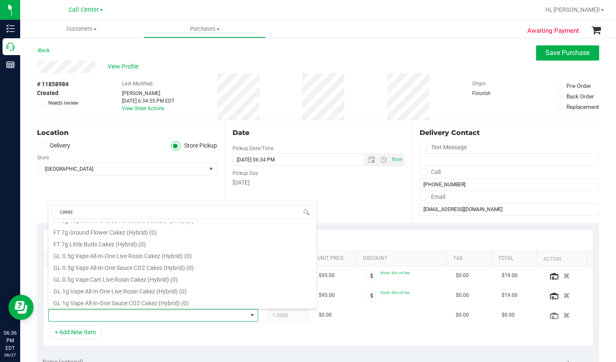
scroll to position [422, 0]
type input "cakez"
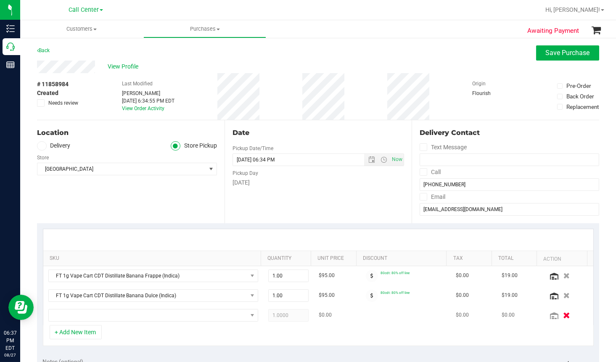
click at [498, 317] on icon "button" at bounding box center [566, 315] width 7 height 6
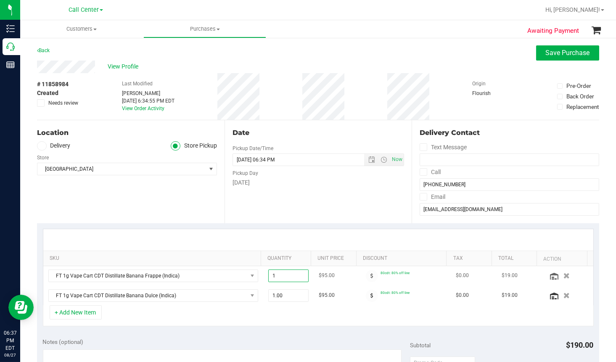
drag, startPoint x: 291, startPoint y: 275, endPoint x: 269, endPoint y: 279, distance: 22.3
click at [270, 279] on span "1.00 1" at bounding box center [288, 276] width 41 height 13
drag, startPoint x: 281, startPoint y: 276, endPoint x: 245, endPoint y: 272, distance: 36.4
click at [245, 272] on tr "FT 1g Vape Cart CDT Distillate Banana Frappe (Indica) 1.00 1 $95.00 80cdt: 80% …" at bounding box center [318, 276] width 550 height 20
type input "3"
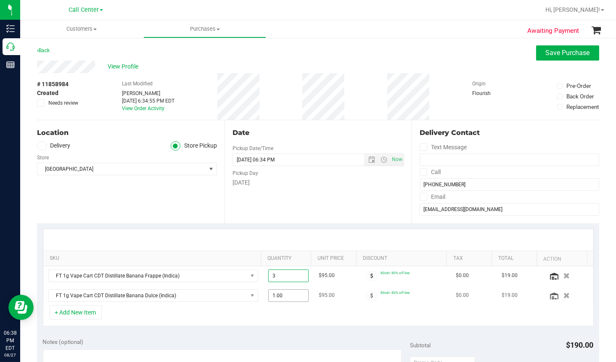
type input "3.00"
click at [282, 297] on span "1.00 1" at bounding box center [288, 295] width 41 height 13
drag, startPoint x: 285, startPoint y: 294, endPoint x: 252, endPoint y: 294, distance: 33.7
click at [252, 294] on tr "FT 1g Vape Cart CDT Distillate Banana Dulce (Indica) 1.00 1 $95.00 80cdt: 80% o…" at bounding box center [318, 295] width 550 height 19
type input "2"
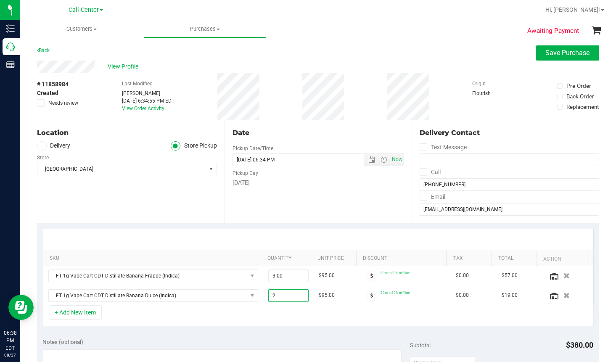
type input "2.00"
click at [330, 318] on div "+ Add New Item" at bounding box center [318, 315] width 551 height 21
click at [498, 274] on icon "button" at bounding box center [566, 276] width 7 height 6
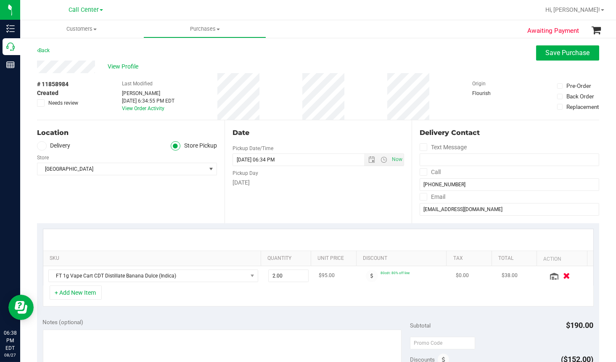
click at [498, 277] on icon "button" at bounding box center [566, 276] width 7 height 6
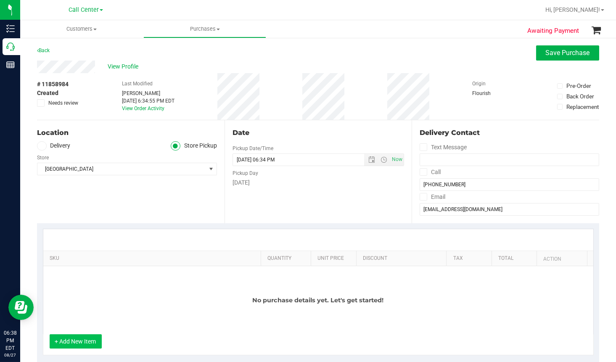
click at [80, 343] on button "+ Add New Item" at bounding box center [76, 341] width 52 height 14
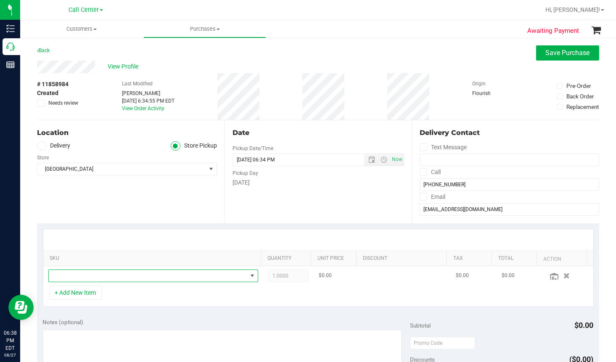
click at [84, 276] on span "NO DATA FOUND" at bounding box center [148, 276] width 199 height 12
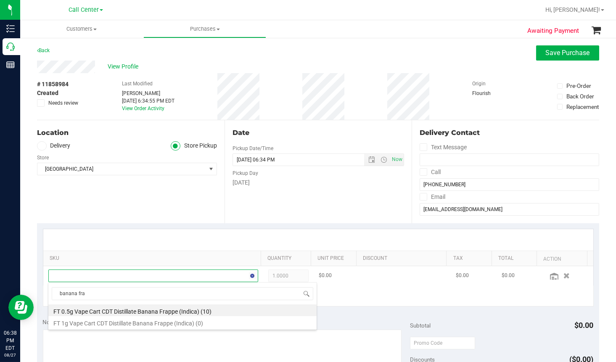
type input "banana frap"
click at [124, 309] on li "FT 0.5g Vape Cart CDT Distillate Banana Frappe (Indica) (10)" at bounding box center [182, 311] width 268 height 12
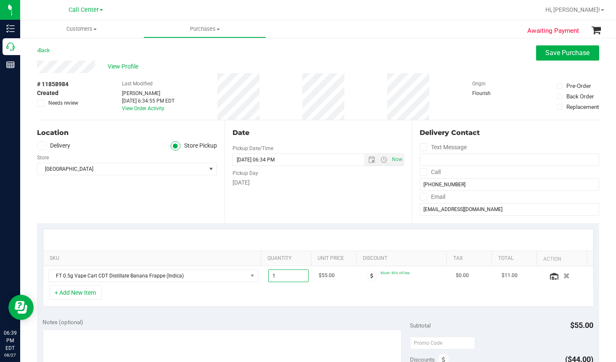
drag, startPoint x: 287, startPoint y: 272, endPoint x: 241, endPoint y: 265, distance: 46.8
click at [241, 265] on div "SKU Quantity Unit Price Discount Tax Total Action FT 0.5g Vape Cart CDT Distill…" at bounding box center [318, 257] width 551 height 57
type input "3"
type input "3.00"
click at [79, 295] on button "+ Add New Item" at bounding box center [76, 293] width 52 height 14
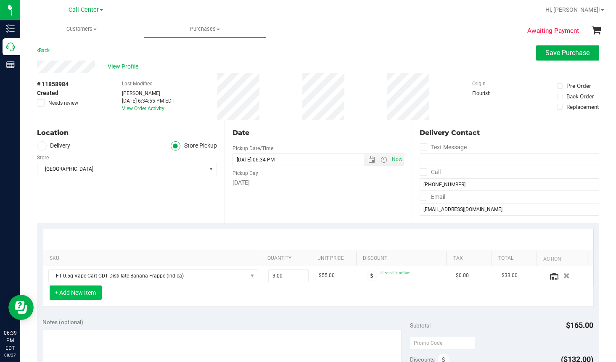
click at [79, 295] on button "+ Add New Item" at bounding box center [76, 293] width 52 height 14
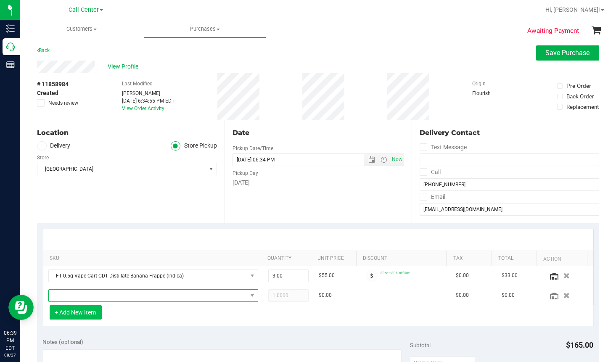
click at [79, 295] on span "NO DATA FOUND" at bounding box center [148, 296] width 199 height 12
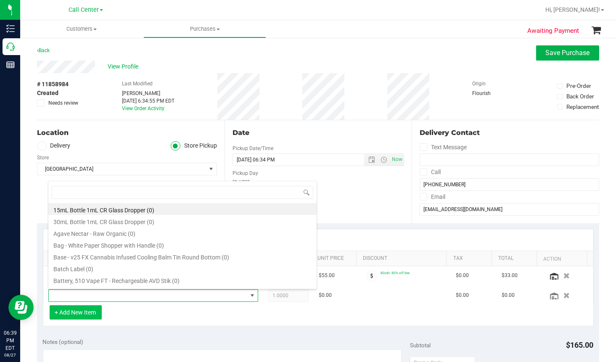
click at [79, 295] on span at bounding box center [148, 296] width 199 height 12
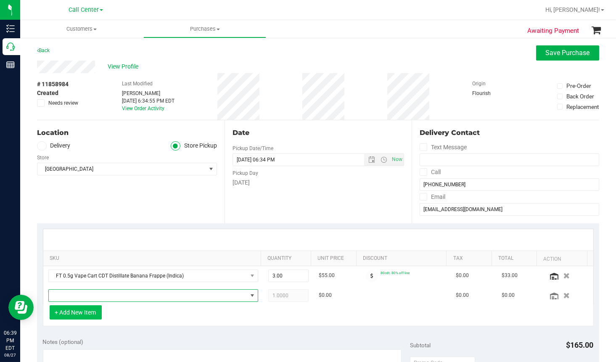
click at [79, 295] on span "NO DATA FOUND" at bounding box center [148, 296] width 199 height 12
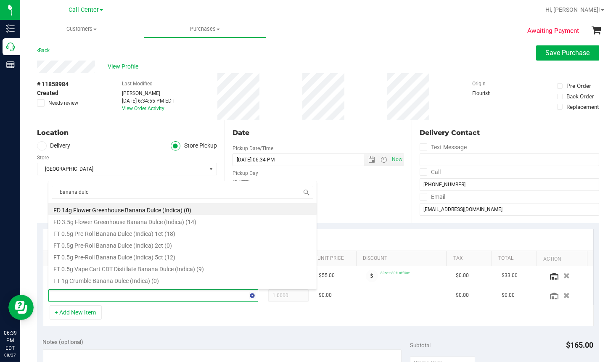
type input "banana dulce"
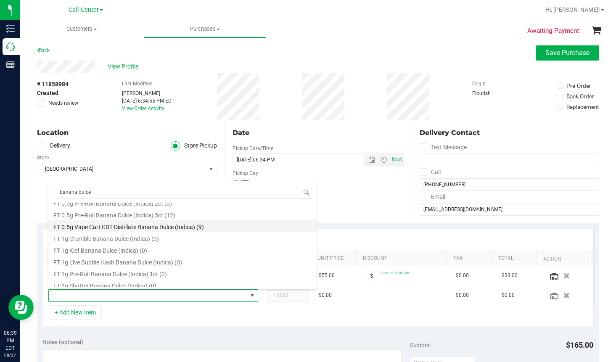
scroll to position [0, 0]
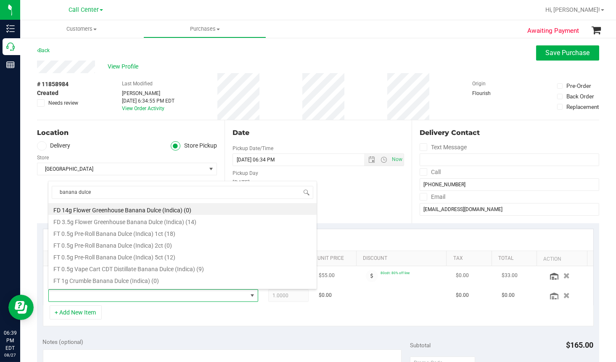
click at [153, 266] on li "FT 0.5g Vape Cart CDT Distillate Banana Dulce (Indica) (9)" at bounding box center [182, 268] width 268 height 12
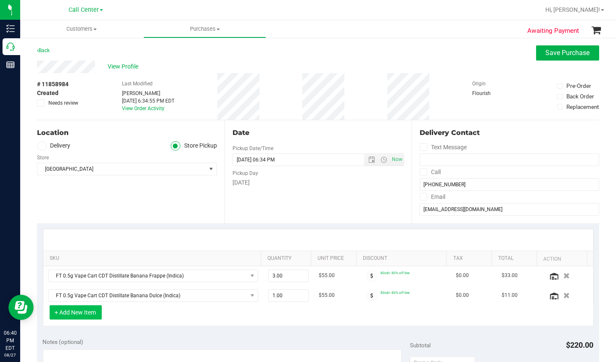
click at [86, 313] on button "+ Add New Item" at bounding box center [76, 312] width 52 height 14
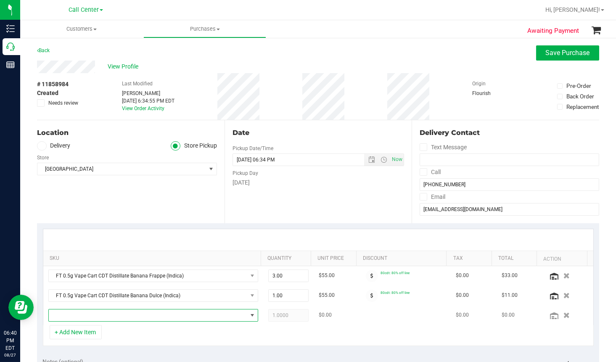
click at [86, 313] on span "NO DATA FOUND" at bounding box center [148, 316] width 199 height 12
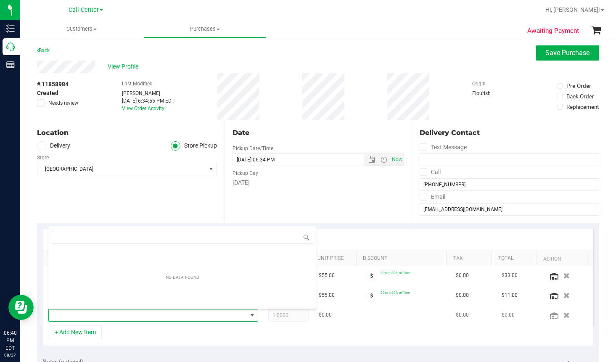
scroll to position [12, 202]
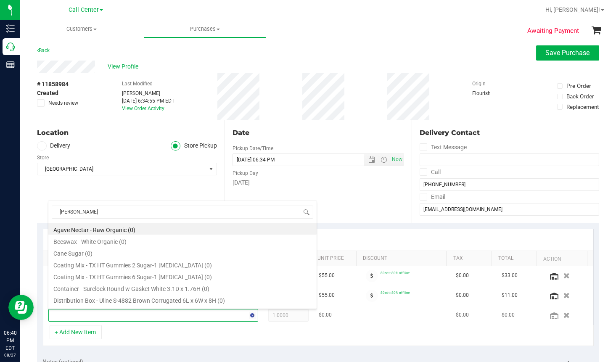
type input "gassero"
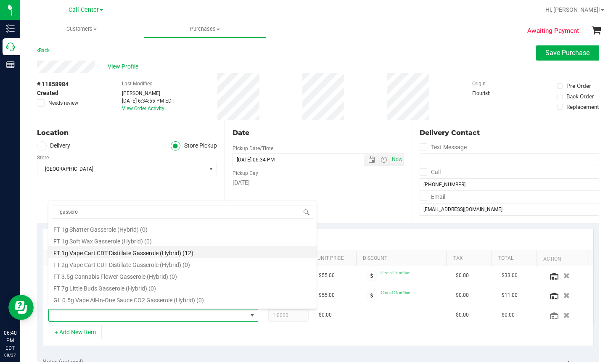
scroll to position [69, 0]
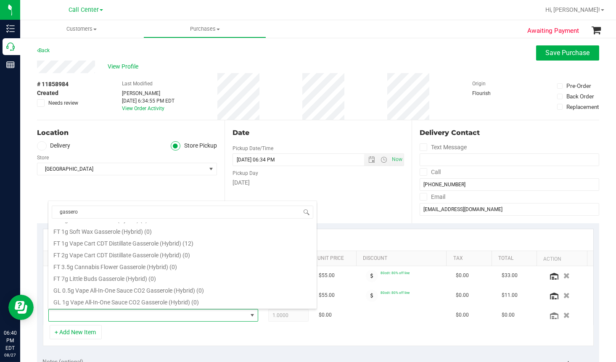
click at [127, 242] on li "FT 1g Vape Cart CDT Distillate Gasserole (Hybrid) (12)" at bounding box center [182, 242] width 268 height 12
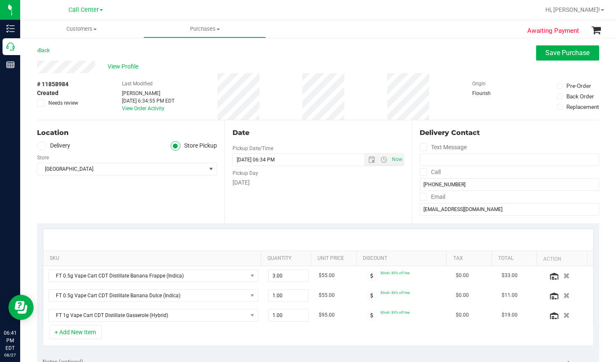
click at [84, 207] on div "Location Delivery Store Pickup Store Port St. Lucie WC Select Store Bonita Spri…" at bounding box center [131, 171] width 188 height 103
click at [82, 331] on button "+ Add New Item" at bounding box center [76, 332] width 52 height 14
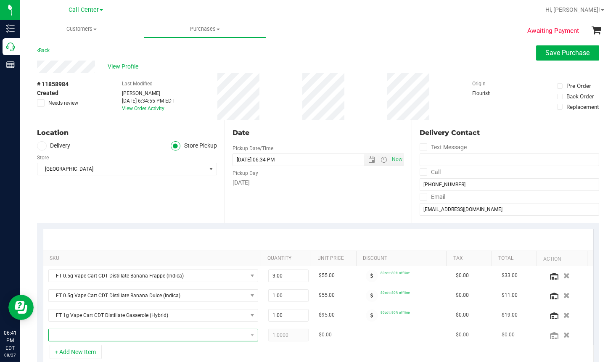
click at [82, 338] on span "NO DATA FOUND" at bounding box center [148, 335] width 199 height 12
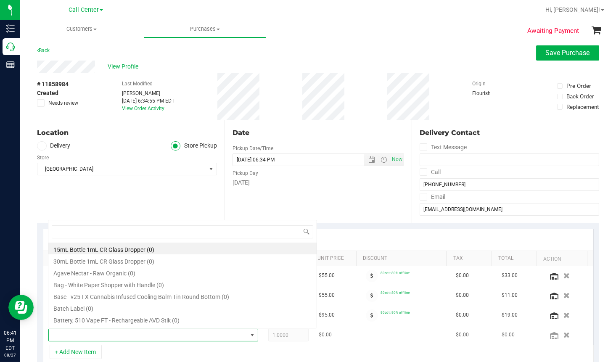
scroll to position [12, 202]
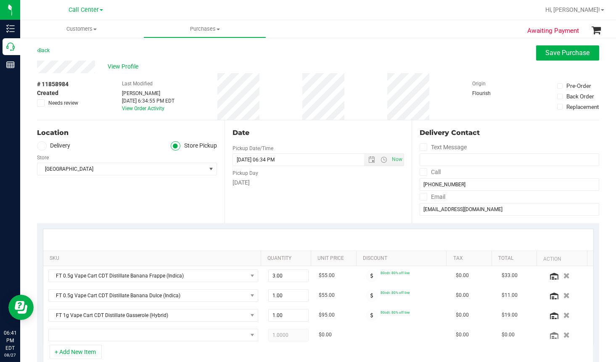
click at [110, 200] on div "Location Delivery Store Pickup Store Port St. Lucie WC Select Store Bonita Spri…" at bounding box center [131, 171] width 188 height 103
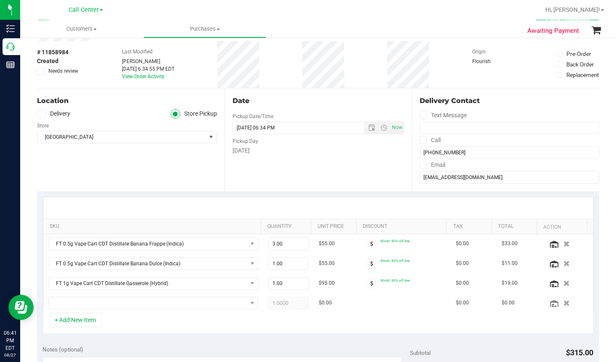
scroll to position [84, 0]
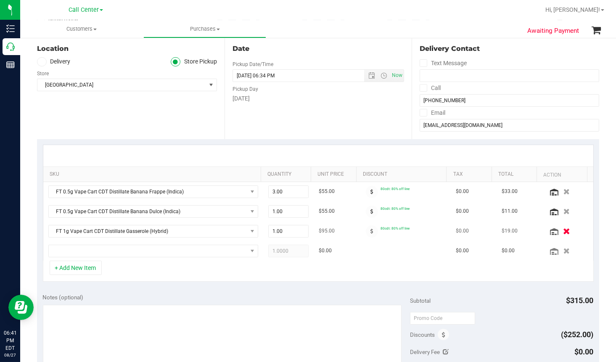
click at [498, 231] on icon "button" at bounding box center [566, 231] width 7 height 6
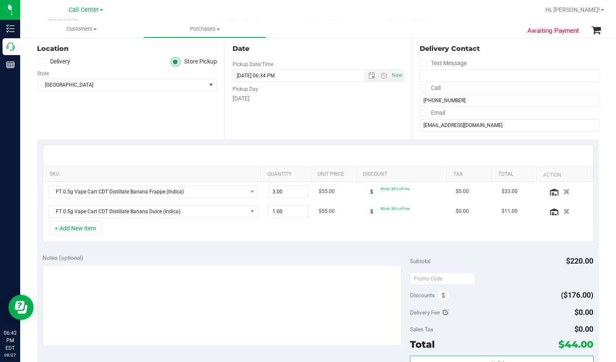
click at [106, 257] on div "Notes (optional)" at bounding box center [226, 258] width 367 height 8
click at [88, 231] on button "+ Add New Item" at bounding box center [76, 228] width 52 height 14
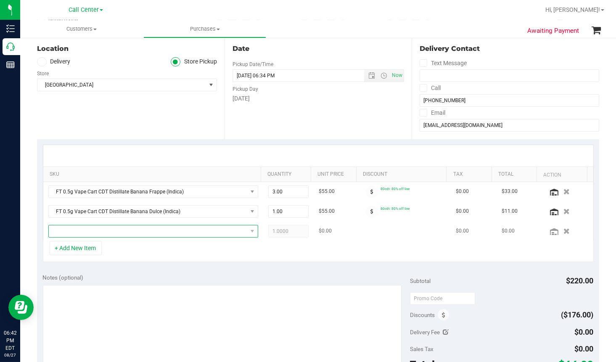
click at [85, 233] on span "NO DATA FOUND" at bounding box center [148, 231] width 199 height 12
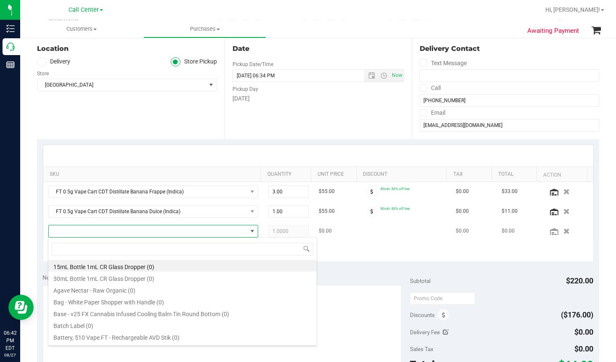
scroll to position [12, 202]
type input "green bay garlic"
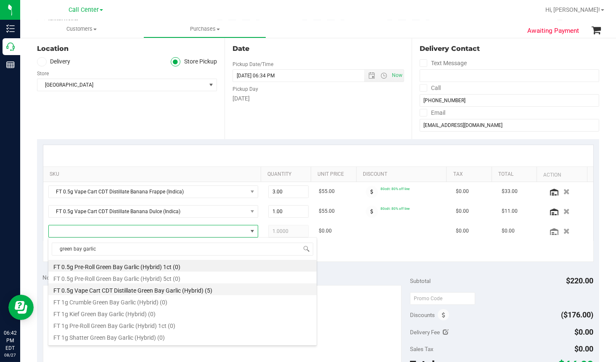
click at [109, 291] on li "FT 0.5g Vape Cart CDT Distillate Green Bay Garlic (Hybrid) (5)" at bounding box center [182, 290] width 268 height 12
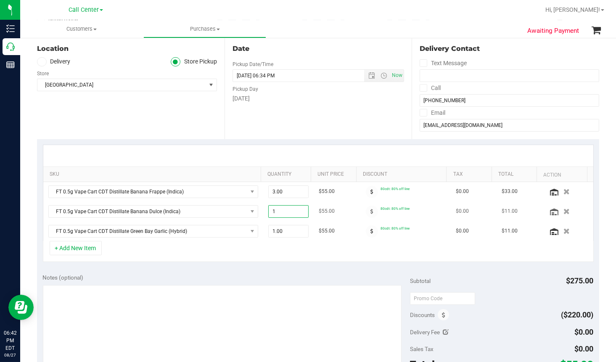
drag, startPoint x: 288, startPoint y: 211, endPoint x: 254, endPoint y: 212, distance: 34.1
click at [254, 212] on tr "FT 0.5g Vape Cart CDT Distillate Banana Dulce (Indica) 1.00 1 $55.00 80cdt: 80%…" at bounding box center [318, 212] width 550 height 20
type input "2"
type input "2.00"
click at [308, 249] on div "+ Add New Item" at bounding box center [318, 251] width 551 height 21
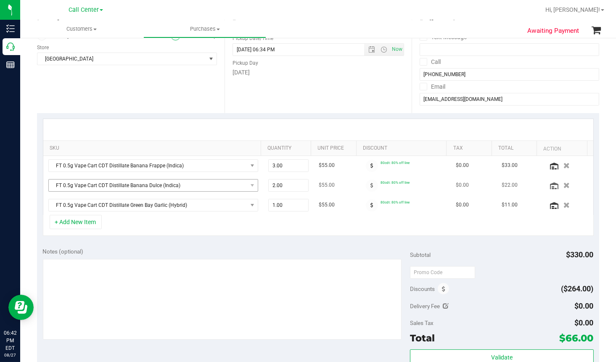
scroll to position [168, 0]
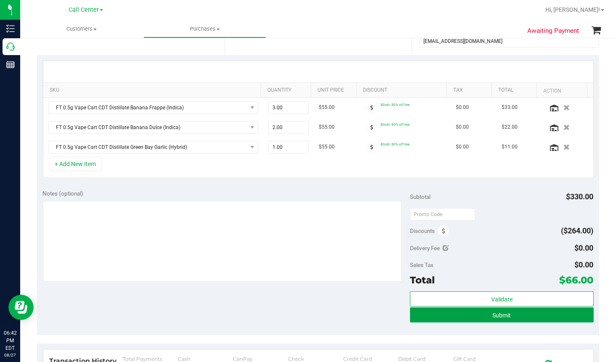
click at [486, 314] on button "Submit" at bounding box center [502, 314] width 184 height 15
